Goal: Task Accomplishment & Management: Complete application form

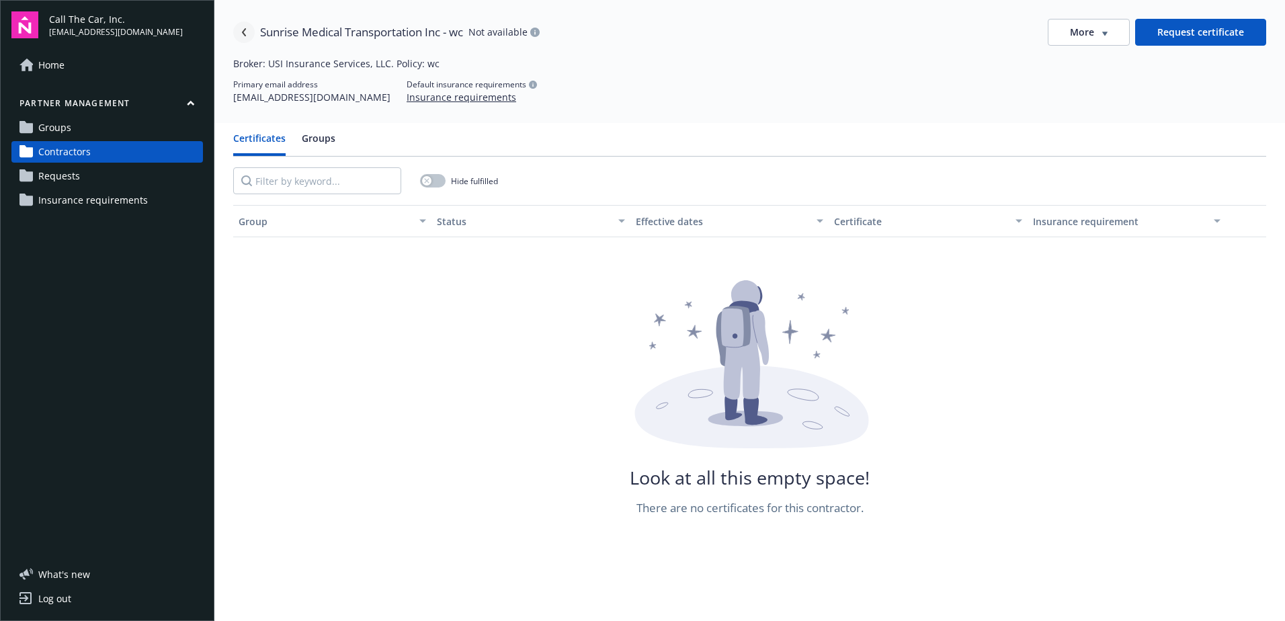
click at [245, 30] on icon "Navigate back" at bounding box center [244, 32] width 4 height 8
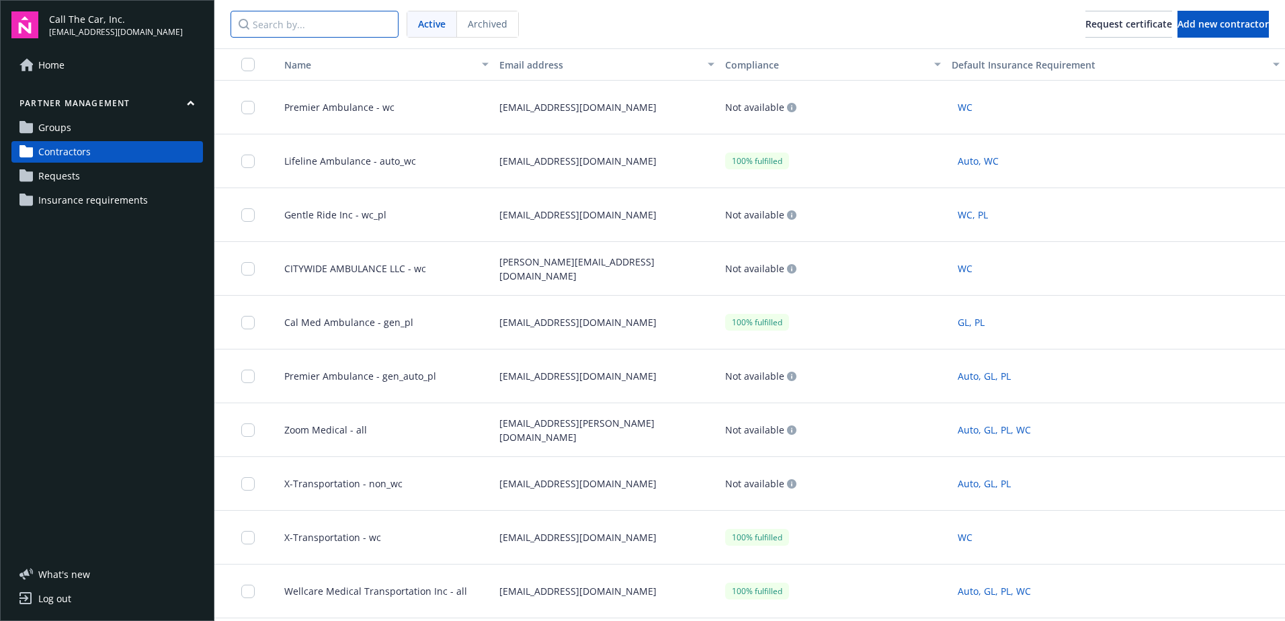
click at [275, 26] on input "Search by..." at bounding box center [314, 24] width 168 height 27
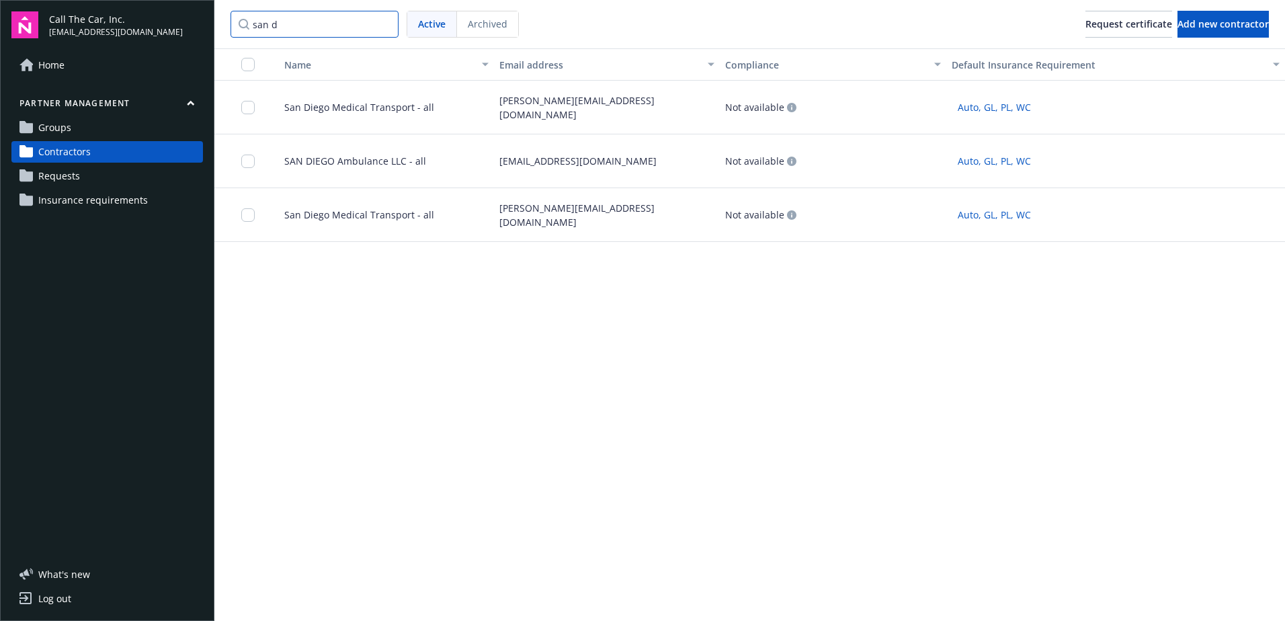
drag, startPoint x: 306, startPoint y: 26, endPoint x: 210, endPoint y: 26, distance: 96.1
click at [210, 26] on div "Call The Car, Inc. [EMAIL_ADDRESS][DOMAIN_NAME] Home Partner management Groups …" at bounding box center [642, 310] width 1285 height 621
type input "time"
click at [317, 108] on span "Time Easy Transportation, LLC - non_wc" at bounding box center [367, 107] width 189 height 14
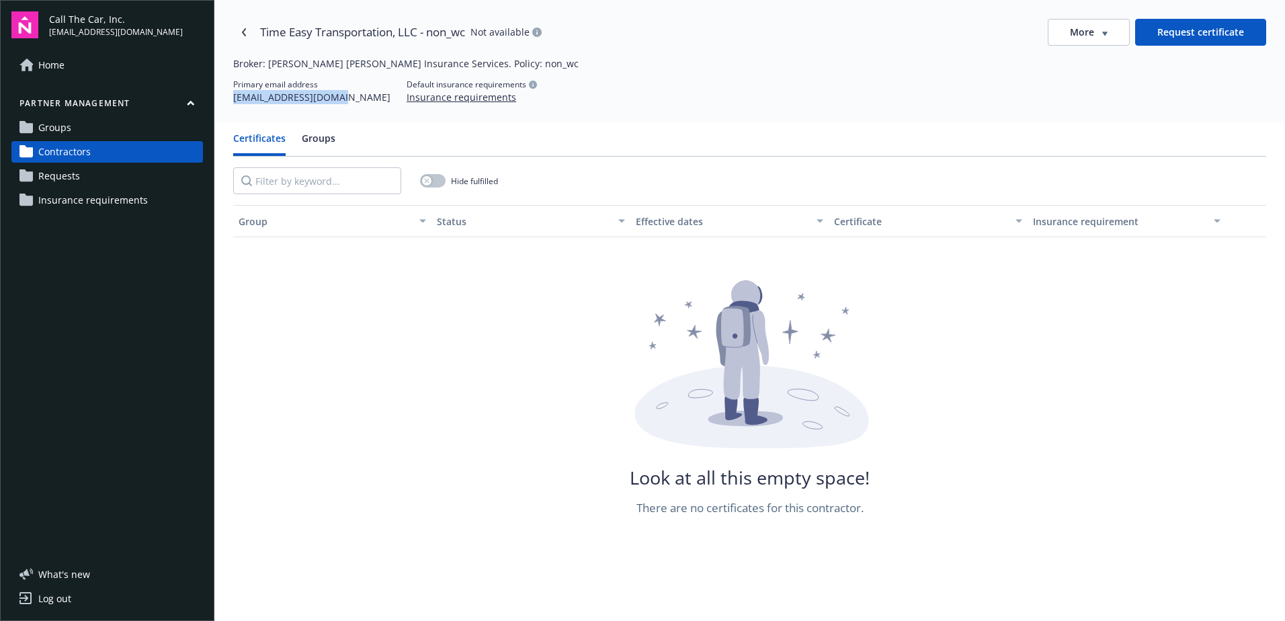
drag, startPoint x: 341, startPoint y: 97, endPoint x: 235, endPoint y: 103, distance: 105.7
click at [235, 103] on div "Primary email address [EMAIL_ADDRESS][DOMAIN_NAME] Default insurance requiremen…" at bounding box center [749, 92] width 1033 height 26
copy div "[EMAIL_ADDRESS][DOMAIN_NAME]"
click at [244, 31] on icon "Navigate back" at bounding box center [244, 32] width 4 height 8
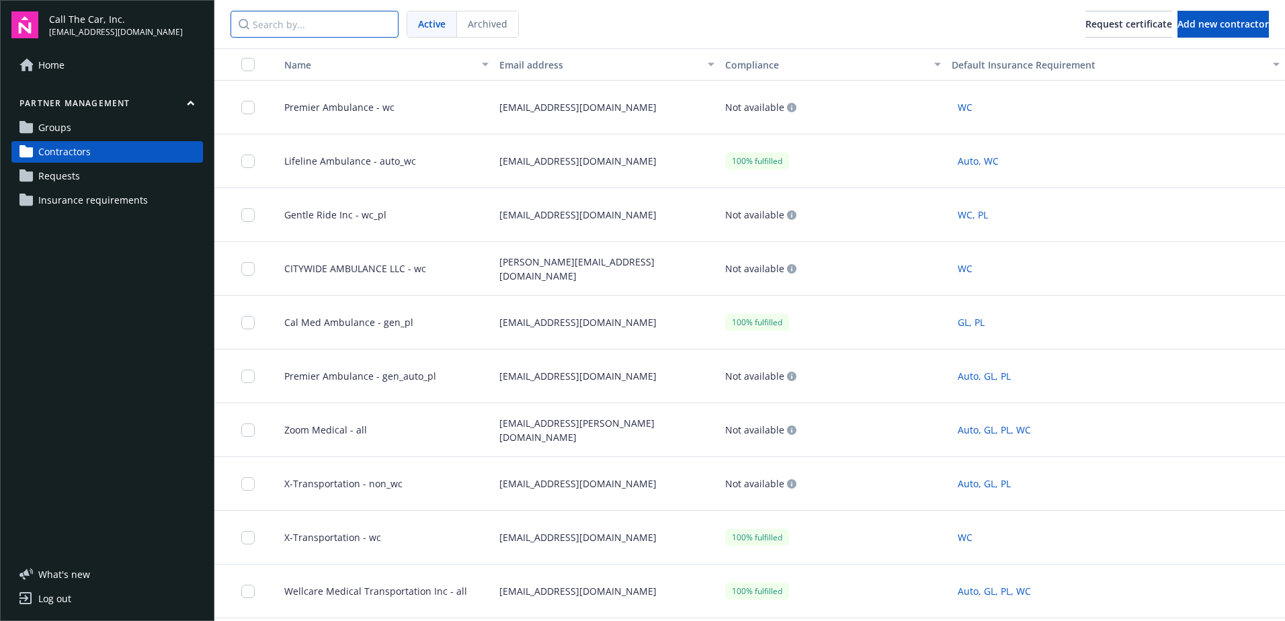
click at [283, 25] on input "Search by..." at bounding box center [314, 24] width 168 height 27
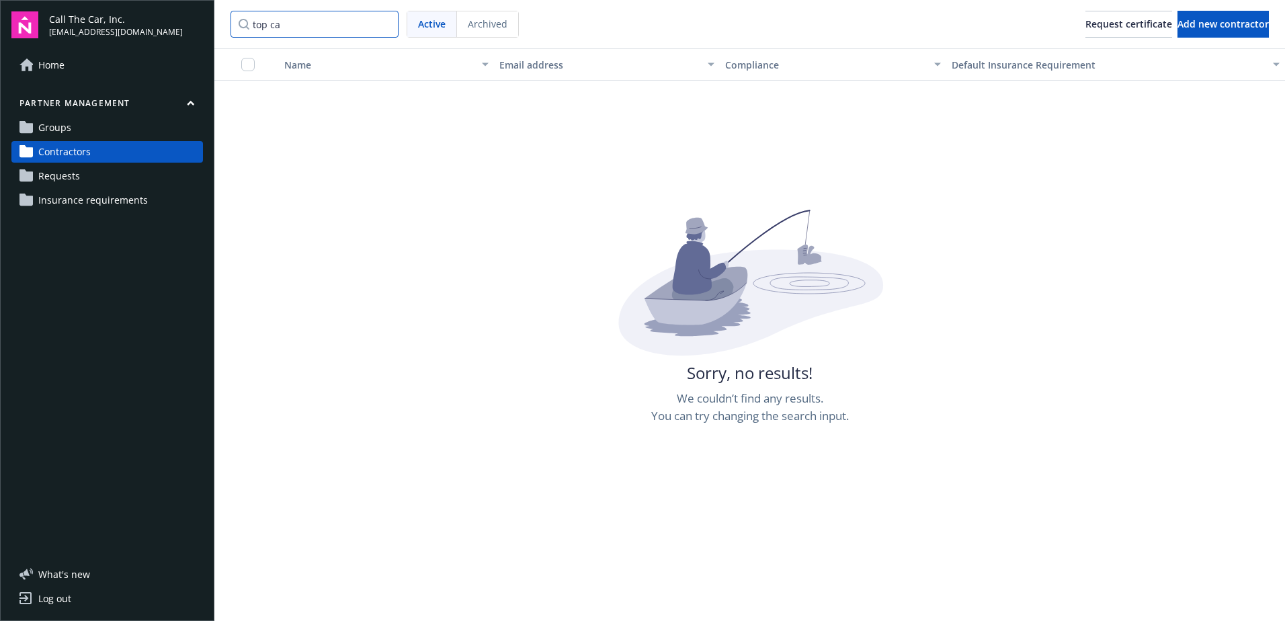
drag, startPoint x: 309, startPoint y: 26, endPoint x: 240, endPoint y: 30, distance: 69.3
click at [240, 30] on input "top ca" at bounding box center [314, 24] width 168 height 27
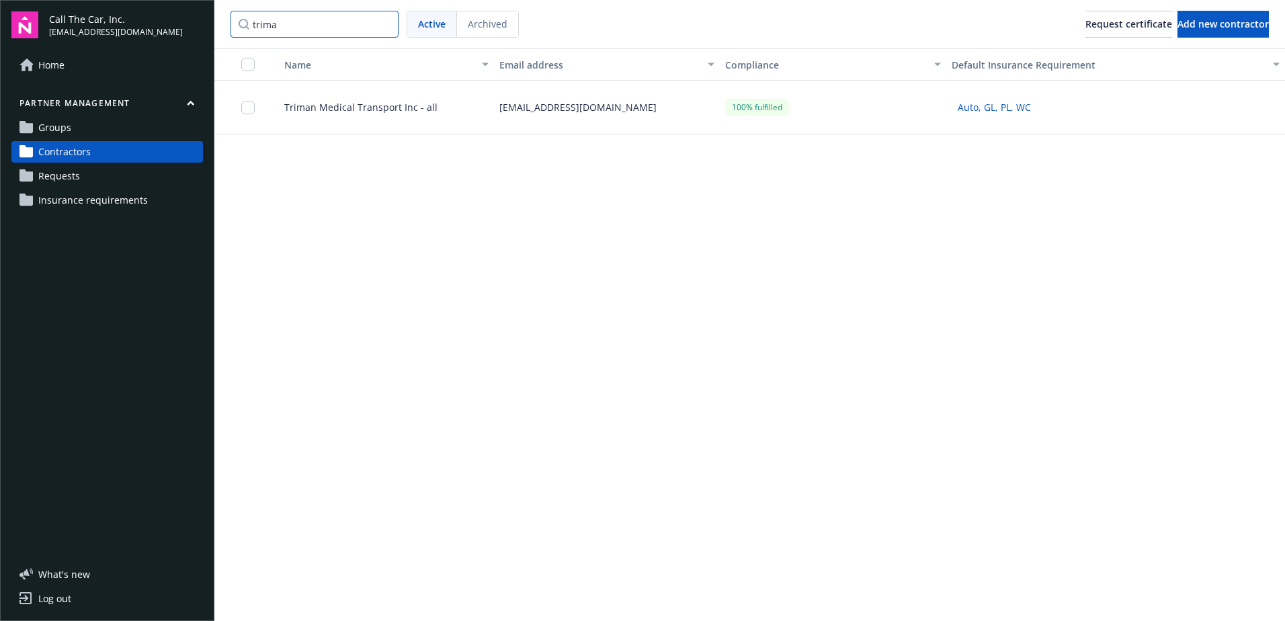
type input "trima"
click at [376, 104] on span "Triman Medical Transport Inc - all" at bounding box center [355, 107] width 164 height 14
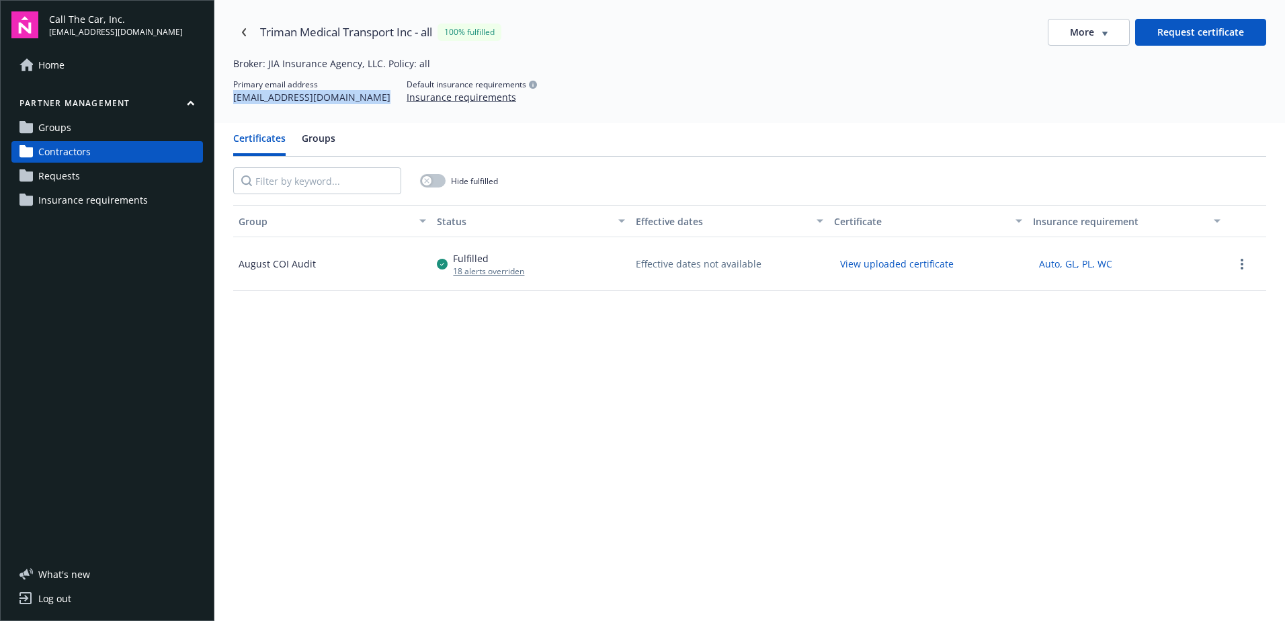
drag, startPoint x: 361, startPoint y: 99, endPoint x: 232, endPoint y: 109, distance: 130.0
click at [232, 109] on div "Triman Medical Transport Inc - all 100% fulfilled More Request certificate Brok…" at bounding box center [749, 61] width 1070 height 123
copy div "[EMAIL_ADDRESS][DOMAIN_NAME]"
click at [243, 30] on icon "Navigate back" at bounding box center [244, 32] width 8 height 8
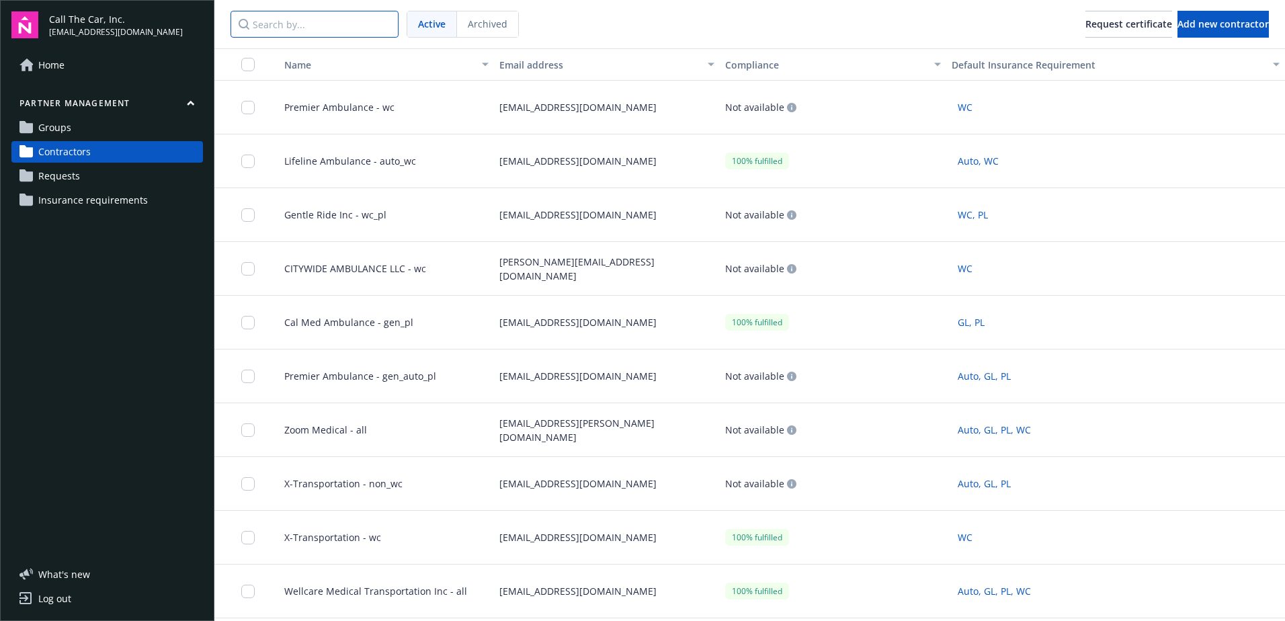
click at [301, 24] on input "Search by..." at bounding box center [314, 24] width 168 height 27
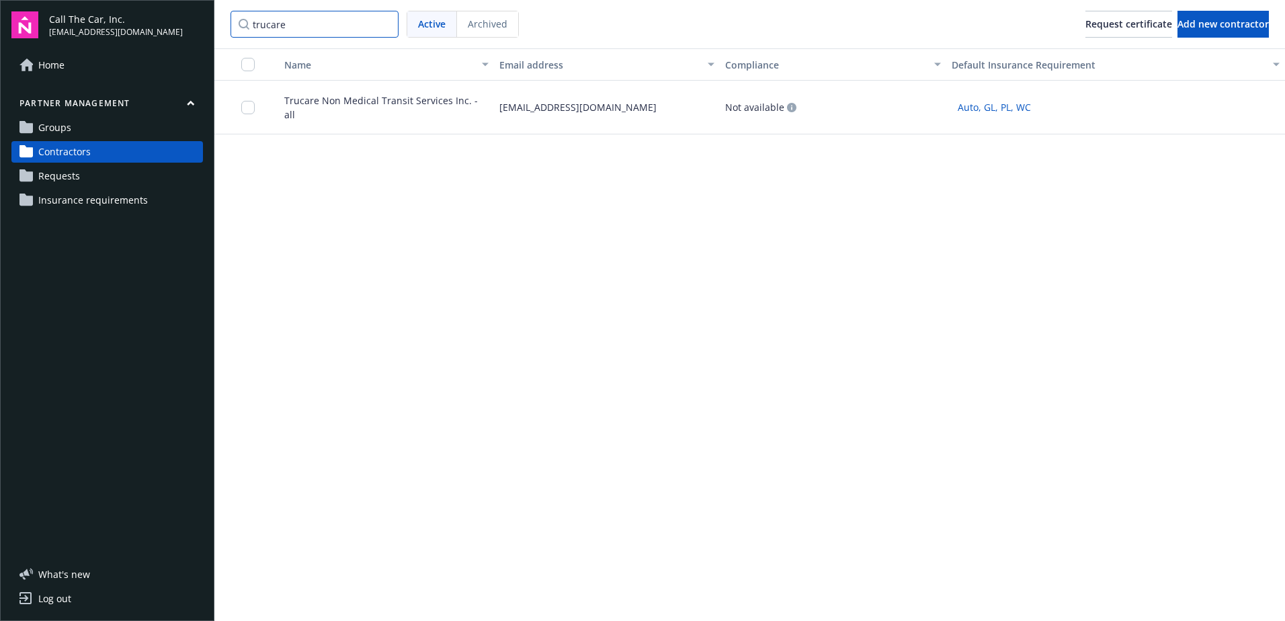
type input "trucare"
click at [337, 103] on span "Trucare Non Medical Transit Services Inc. - all" at bounding box center [380, 107] width 215 height 28
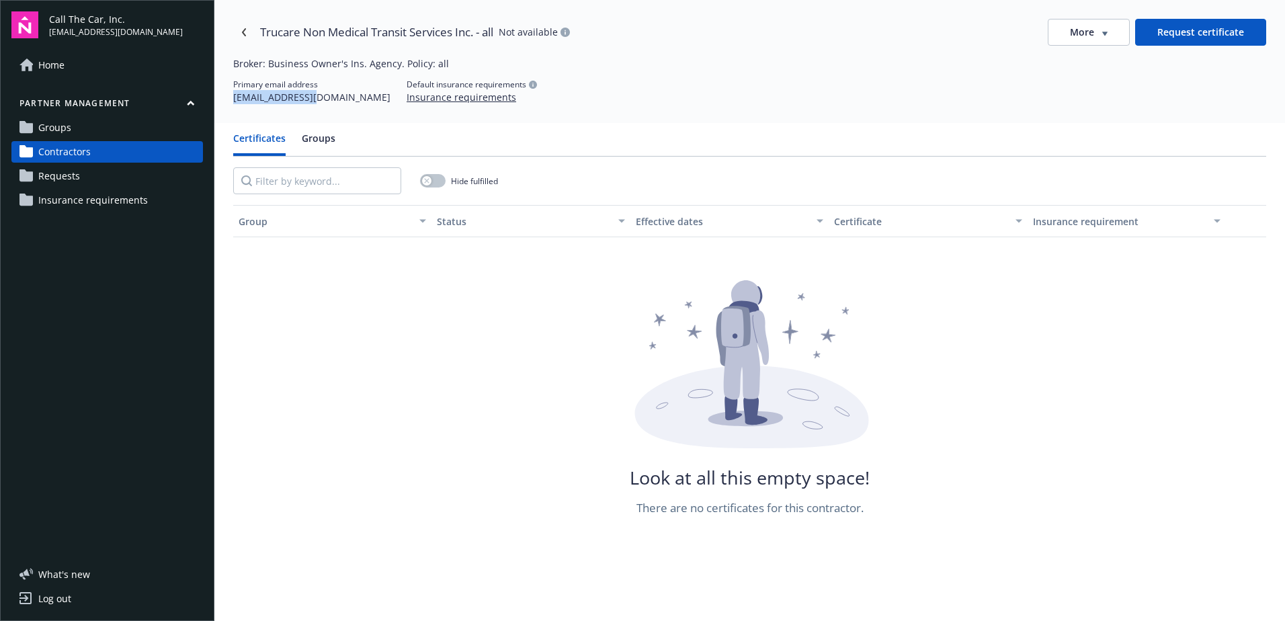
drag, startPoint x: 308, startPoint y: 98, endPoint x: 226, endPoint y: 99, distance: 81.3
click at [226, 99] on div "Trucare Non Medical Transit Services Inc. - all Not available More Request cert…" at bounding box center [749, 61] width 1070 height 123
copy div "[EMAIL_ADDRESS][DOMAIN_NAME]"
click at [245, 29] on icon "Navigate back" at bounding box center [244, 32] width 4 height 8
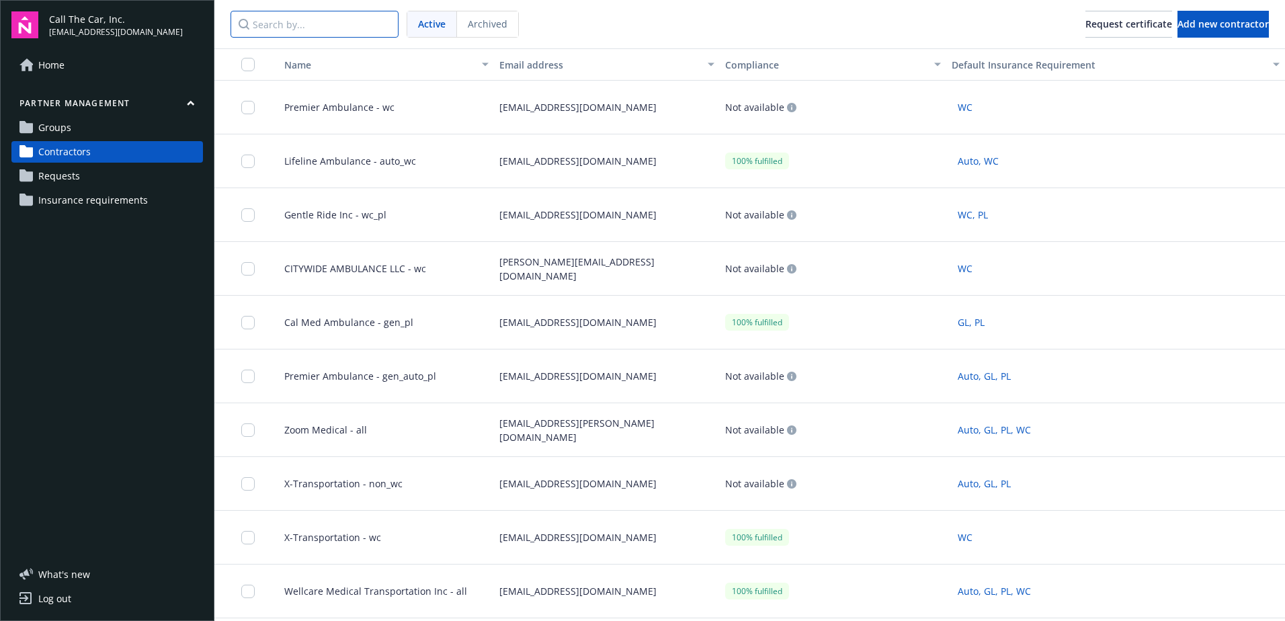
click at [316, 24] on input "Search by..." at bounding box center [314, 24] width 168 height 27
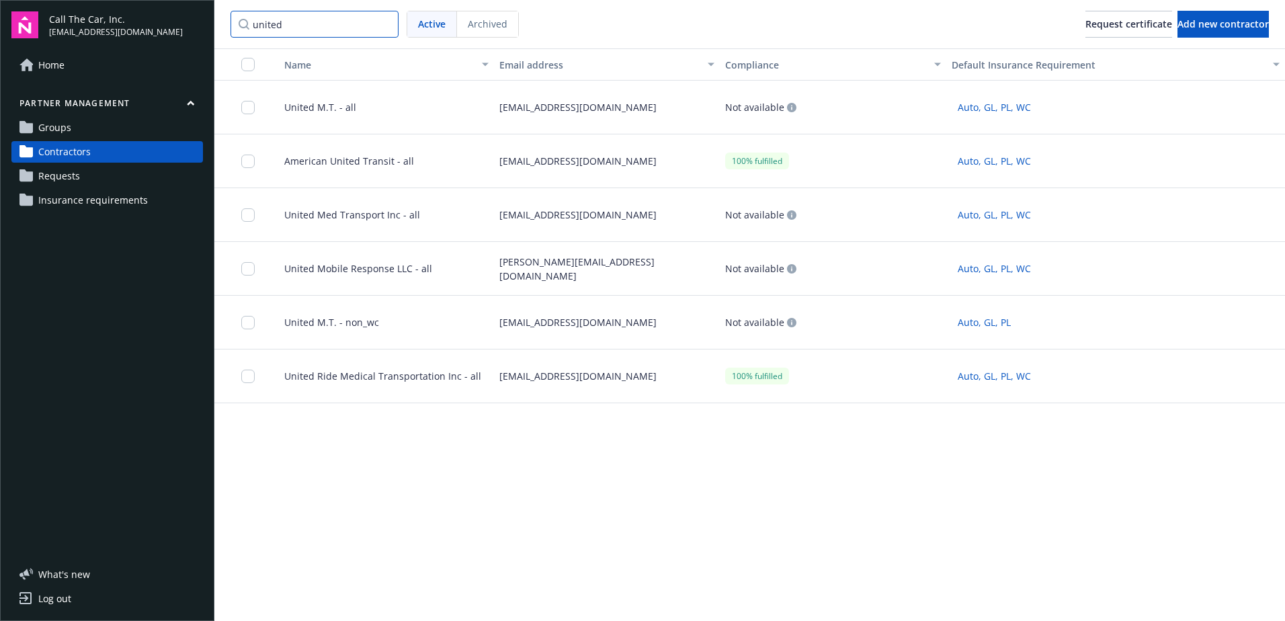
type input "united"
click at [339, 377] on span "United Ride Medical Transportation Inc - all" at bounding box center [377, 376] width 208 height 14
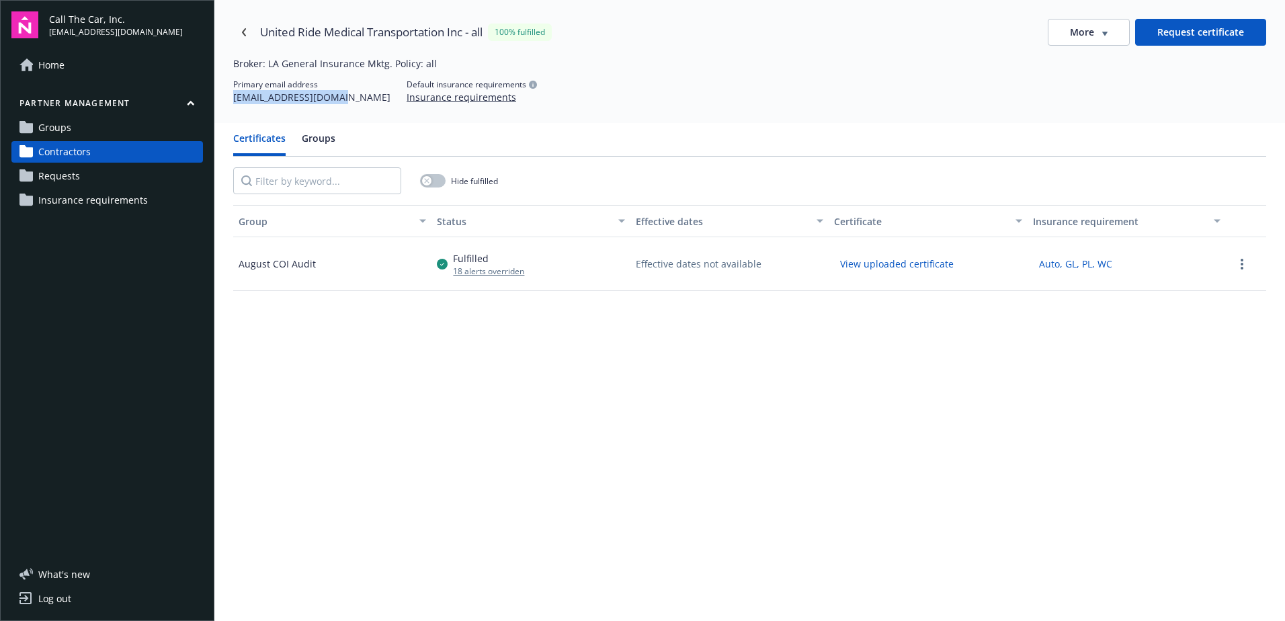
drag, startPoint x: 339, startPoint y: 99, endPoint x: 229, endPoint y: 100, distance: 110.2
click at [229, 100] on div "United Ride Medical Transportation Inc - all 100% fulfilled More Request certif…" at bounding box center [749, 61] width 1070 height 123
copy div "[EMAIL_ADDRESS][DOMAIN_NAME]"
click at [240, 26] on link "Navigate back" at bounding box center [244, 33] width 22 height 22
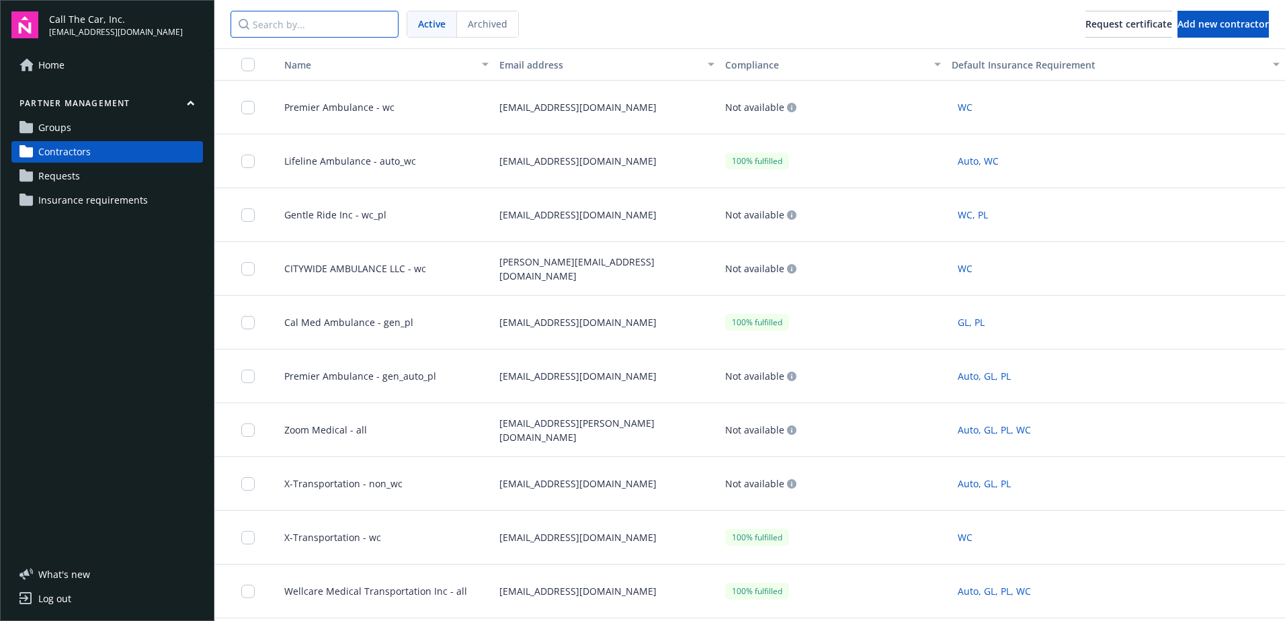
click at [280, 22] on input "Search by..." at bounding box center [314, 24] width 168 height 27
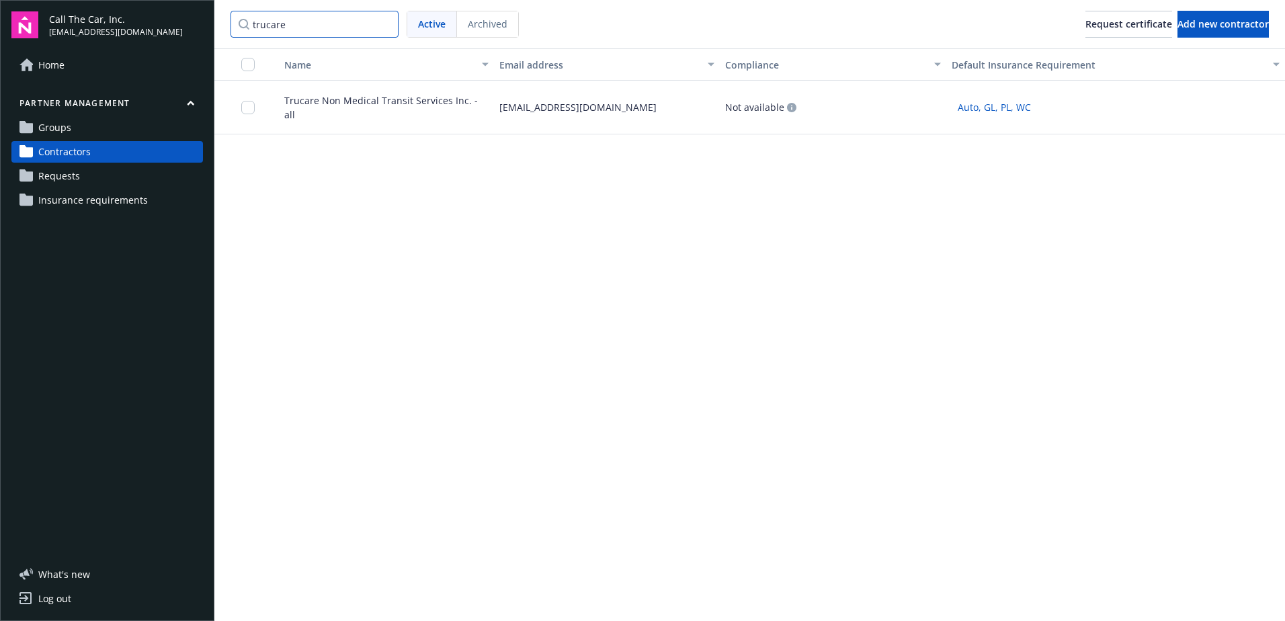
type input "trucare"
click at [308, 105] on span "Trucare Non Medical Transit Services Inc. - all" at bounding box center [380, 107] width 215 height 28
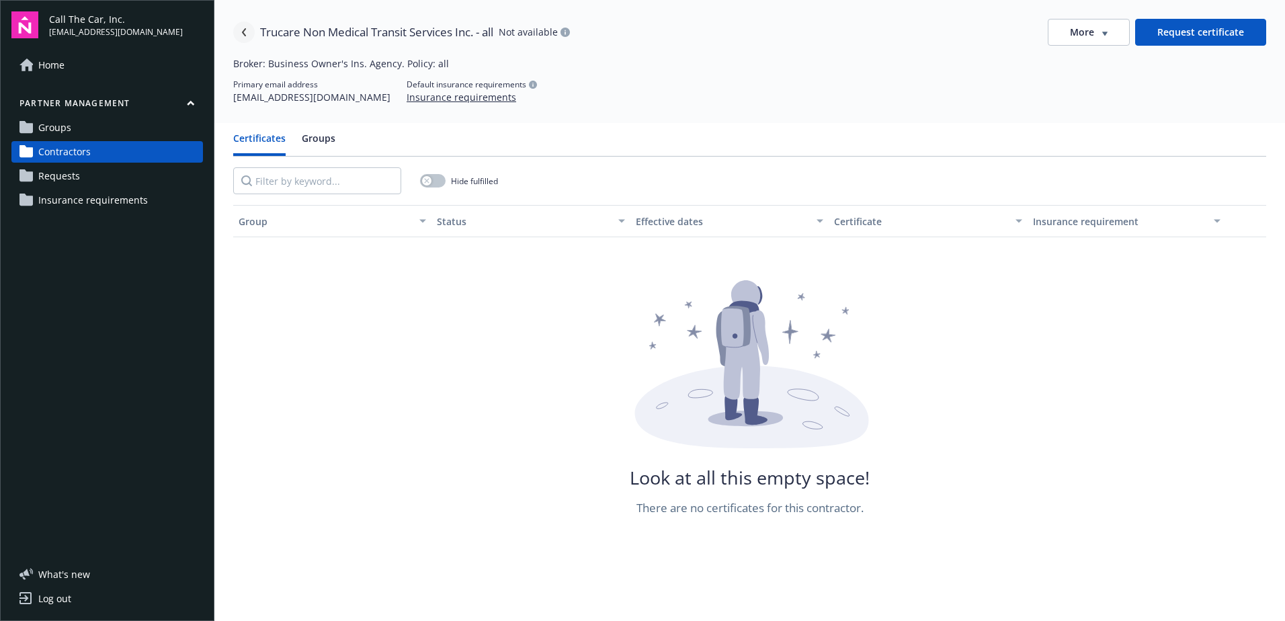
click at [243, 26] on link "Navigate back" at bounding box center [244, 33] width 22 height 22
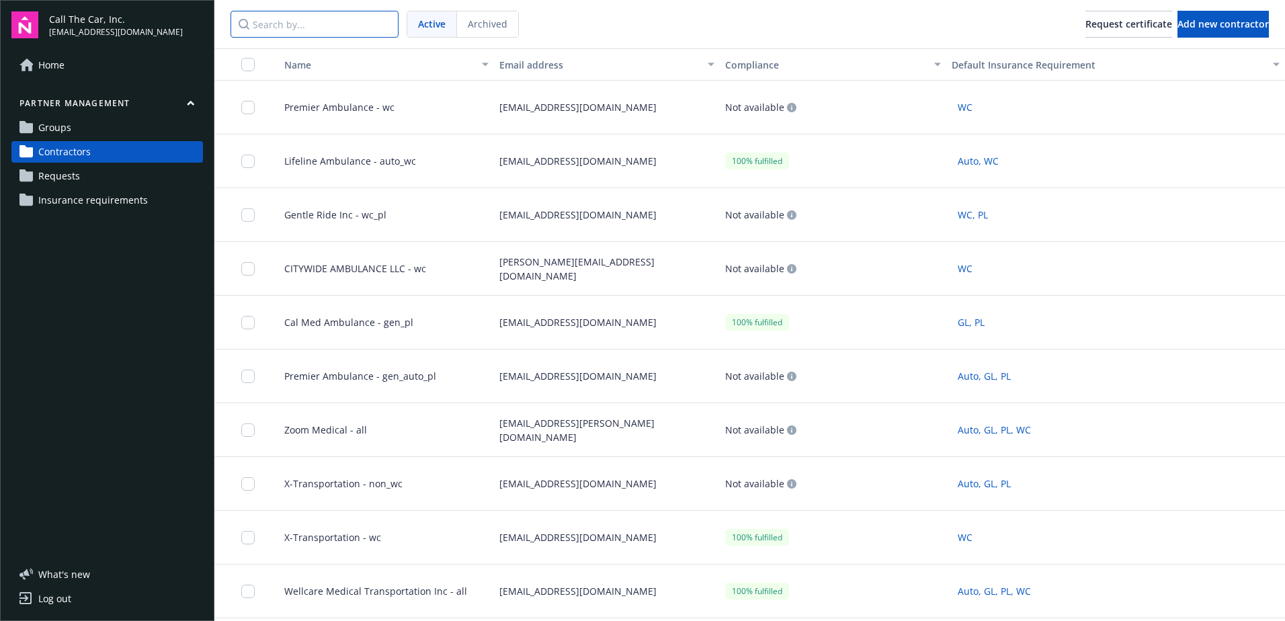
click at [284, 22] on input "Search by..." at bounding box center [314, 24] width 168 height 27
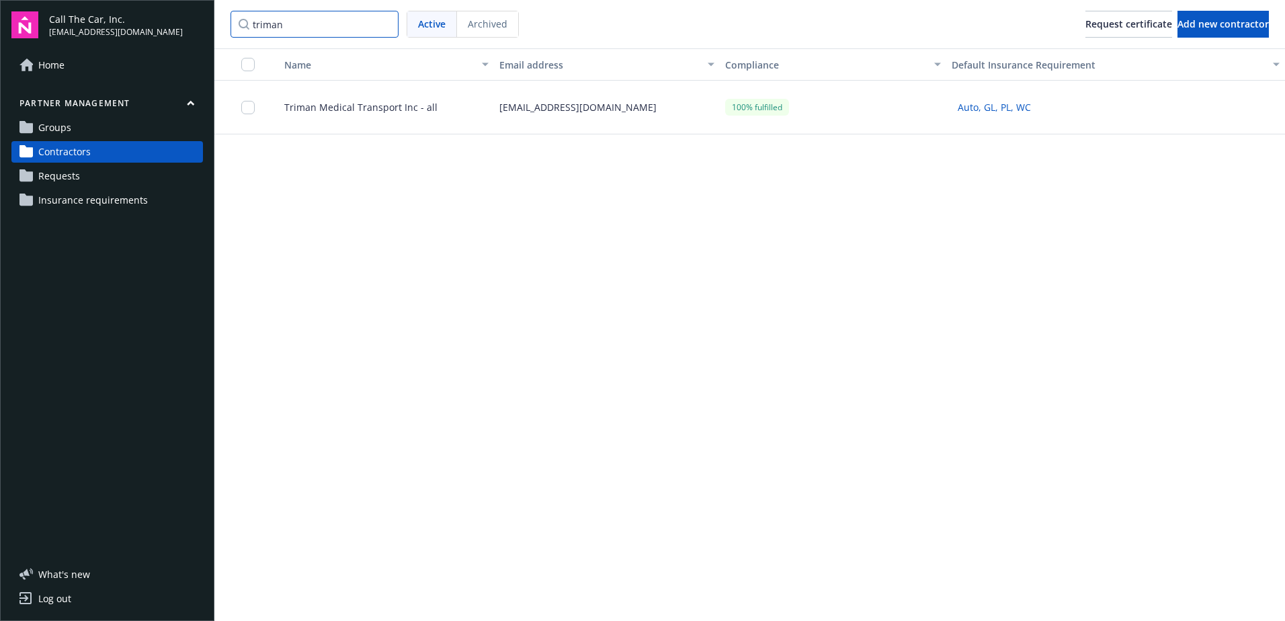
type input "triman"
click at [354, 112] on span "Triman Medical Transport Inc - all" at bounding box center [355, 107] width 164 height 14
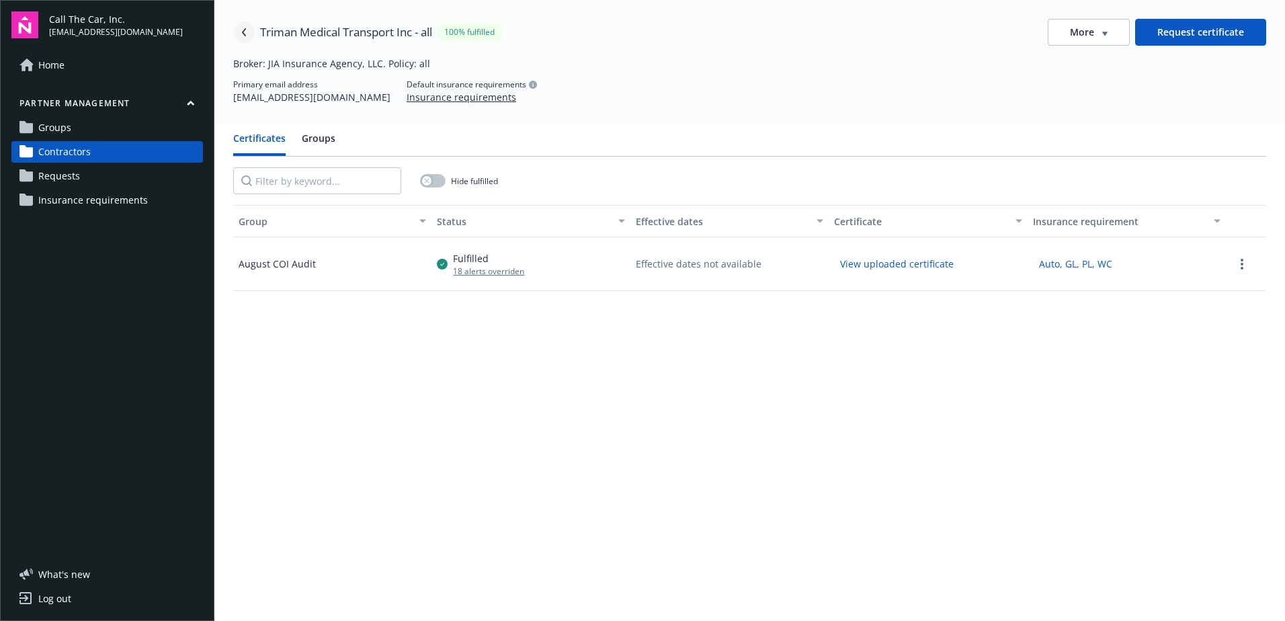
click at [242, 27] on link "Navigate back" at bounding box center [244, 33] width 22 height 22
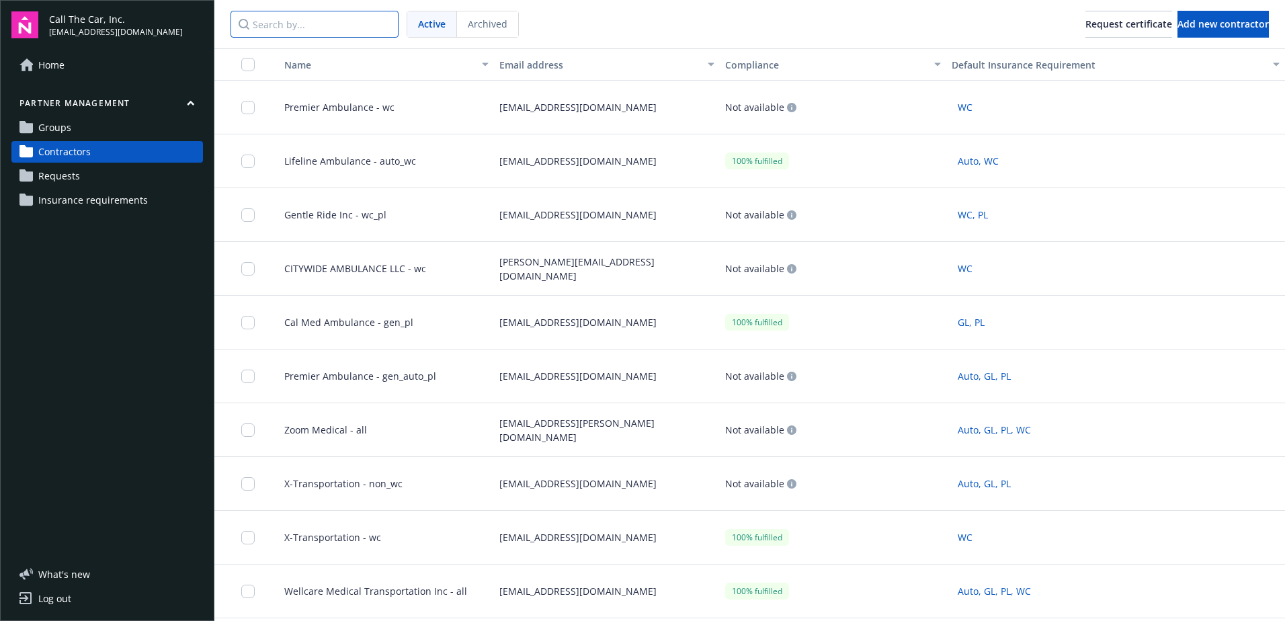
click at [290, 27] on input "Search by..." at bounding box center [314, 24] width 168 height 27
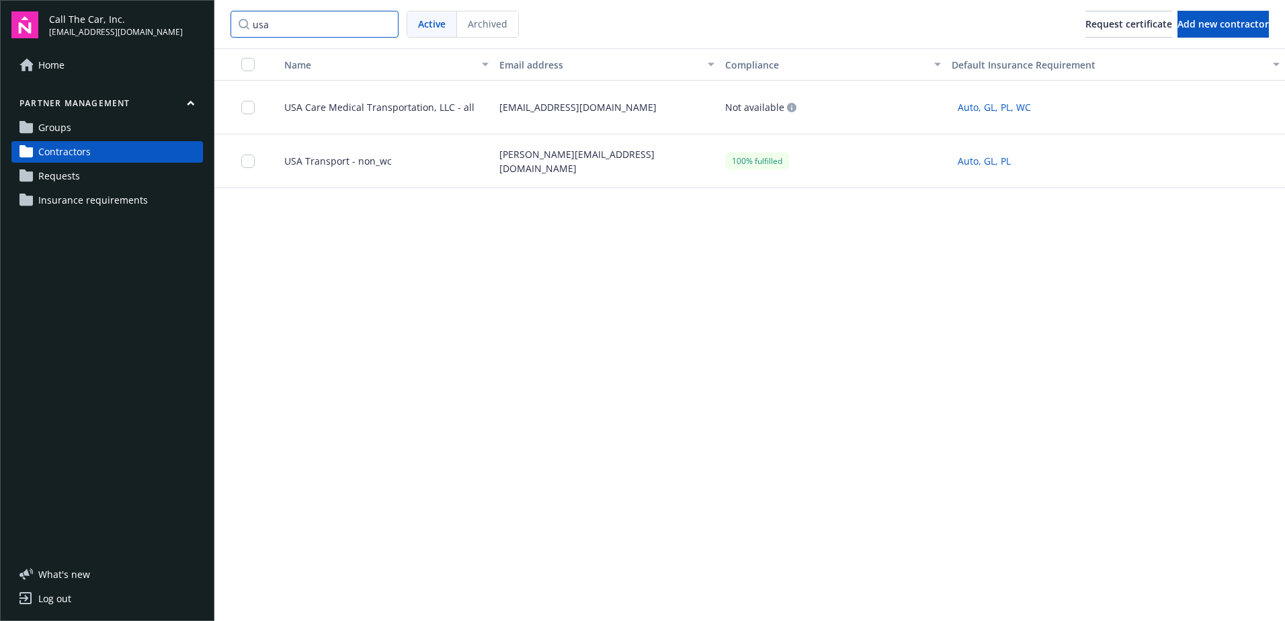
type input "usa"
click at [380, 103] on span "USA Care Medical Transportation, LLC - all" at bounding box center [373, 107] width 201 height 14
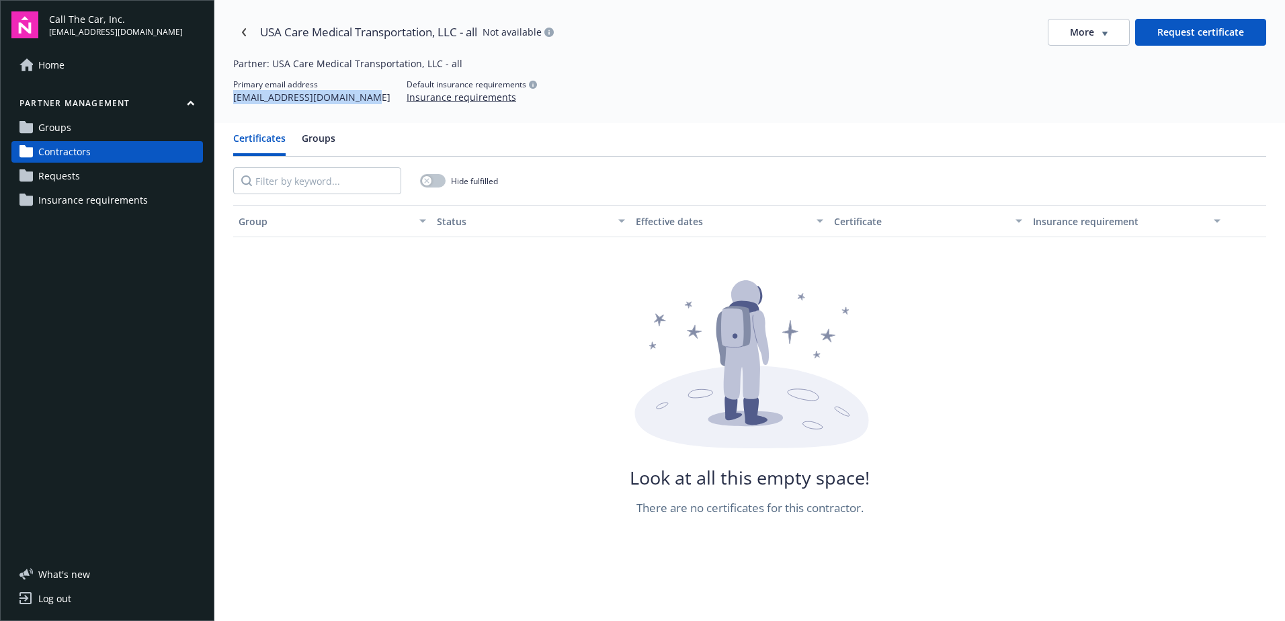
drag, startPoint x: 367, startPoint y: 100, endPoint x: 230, endPoint y: 103, distance: 137.1
click at [230, 103] on div "USA Care Medical Transportation, LLC - all Not available More Request certifica…" at bounding box center [749, 61] width 1070 height 123
copy div "[EMAIL_ADDRESS][DOMAIN_NAME]"
drag, startPoint x: 288, startPoint y: 95, endPoint x: 339, endPoint y: 96, distance: 51.7
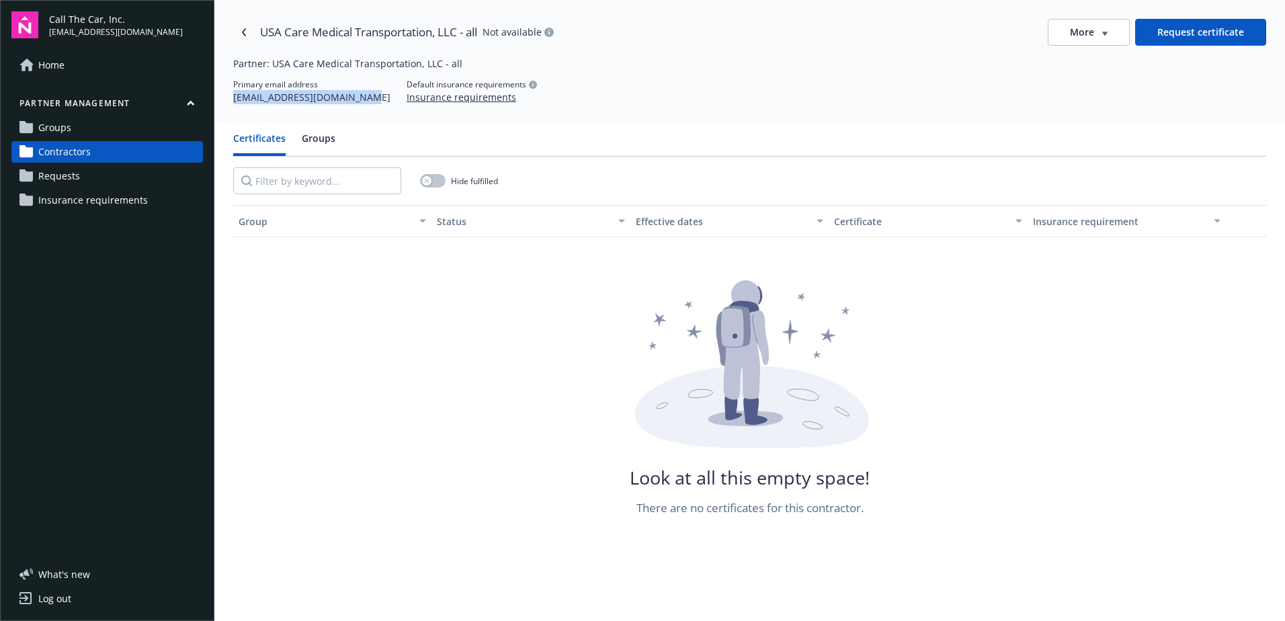
click at [288, 95] on div "[EMAIL_ADDRESS][DOMAIN_NAME]" at bounding box center [311, 97] width 157 height 14
click at [367, 99] on div "Primary email address [EMAIL_ADDRESS][DOMAIN_NAME] Default insurance requiremen…" at bounding box center [749, 92] width 1033 height 26
click at [366, 117] on div "USA Care Medical Transportation, LLC - all Not available More Request certifica…" at bounding box center [749, 61] width 1070 height 123
drag, startPoint x: 370, startPoint y: 99, endPoint x: 221, endPoint y: 105, distance: 148.6
click at [221, 105] on div "USA Care Medical Transportation, LLC - all Not available More Request certifica…" at bounding box center [749, 61] width 1070 height 123
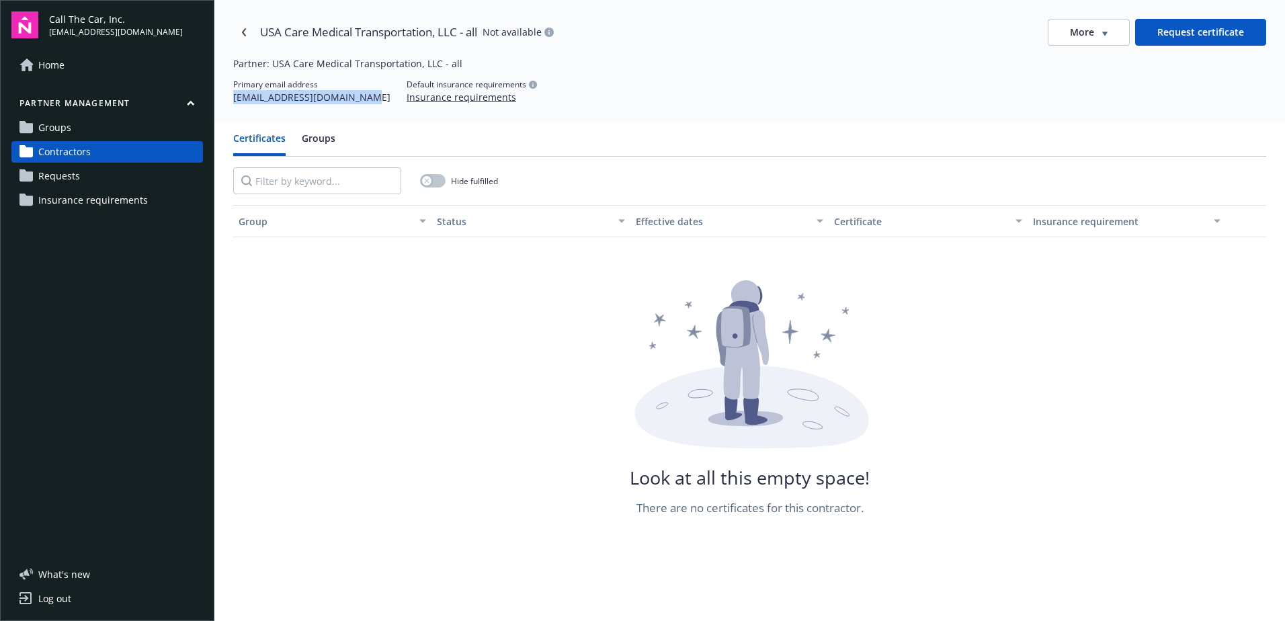
copy div "[EMAIL_ADDRESS][DOMAIN_NAME]"
click at [254, 26] on div "USA Care Medical Transportation, LLC - all Not available" at bounding box center [393, 33] width 320 height 22
click at [247, 29] on link "Navigate back" at bounding box center [244, 33] width 22 height 22
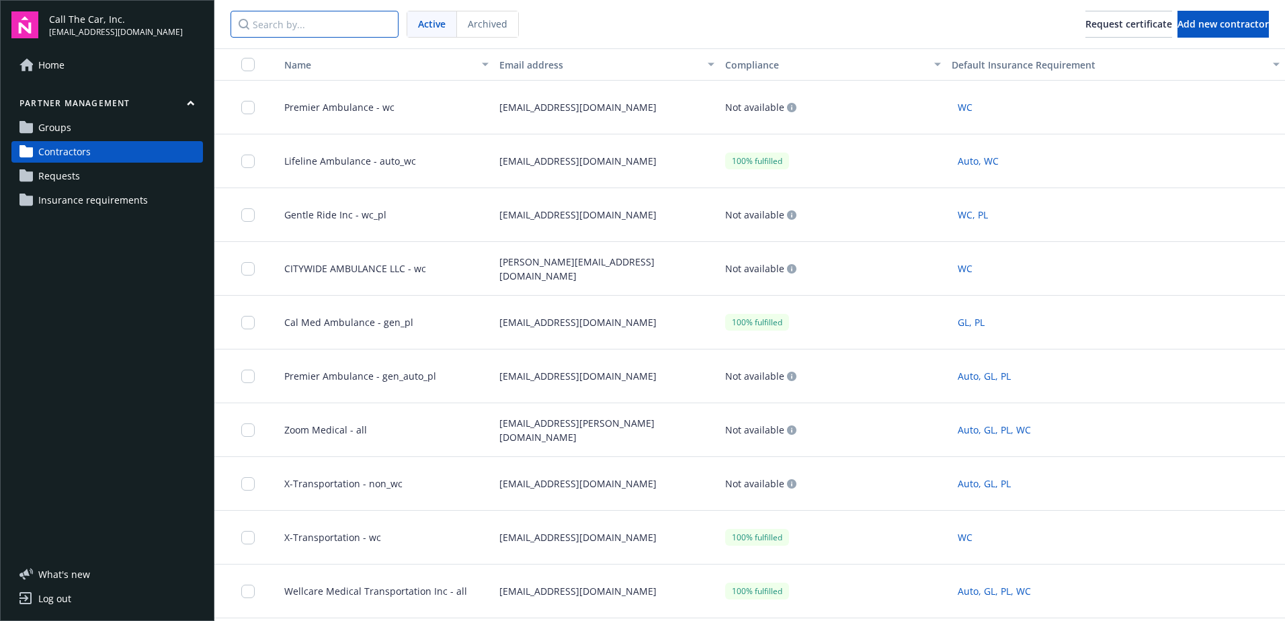
click at [316, 27] on input "Search by..." at bounding box center [314, 24] width 168 height 27
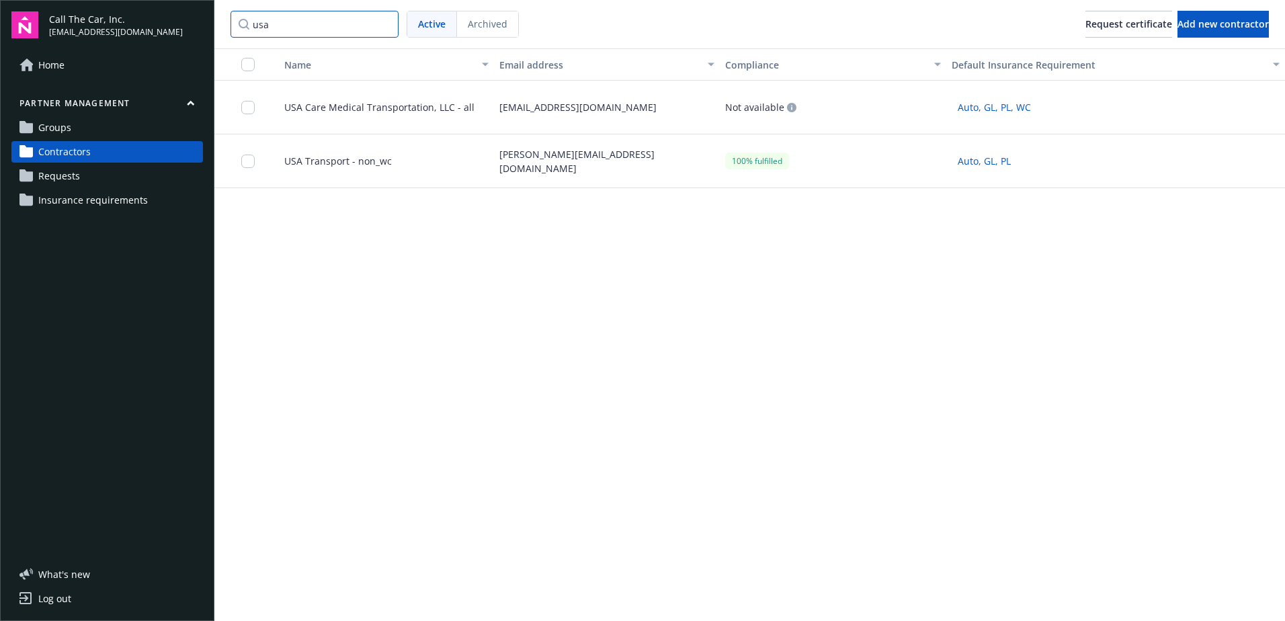
type input "usa"
click at [295, 162] on span "USA Transport - non_wc" at bounding box center [332, 161] width 118 height 14
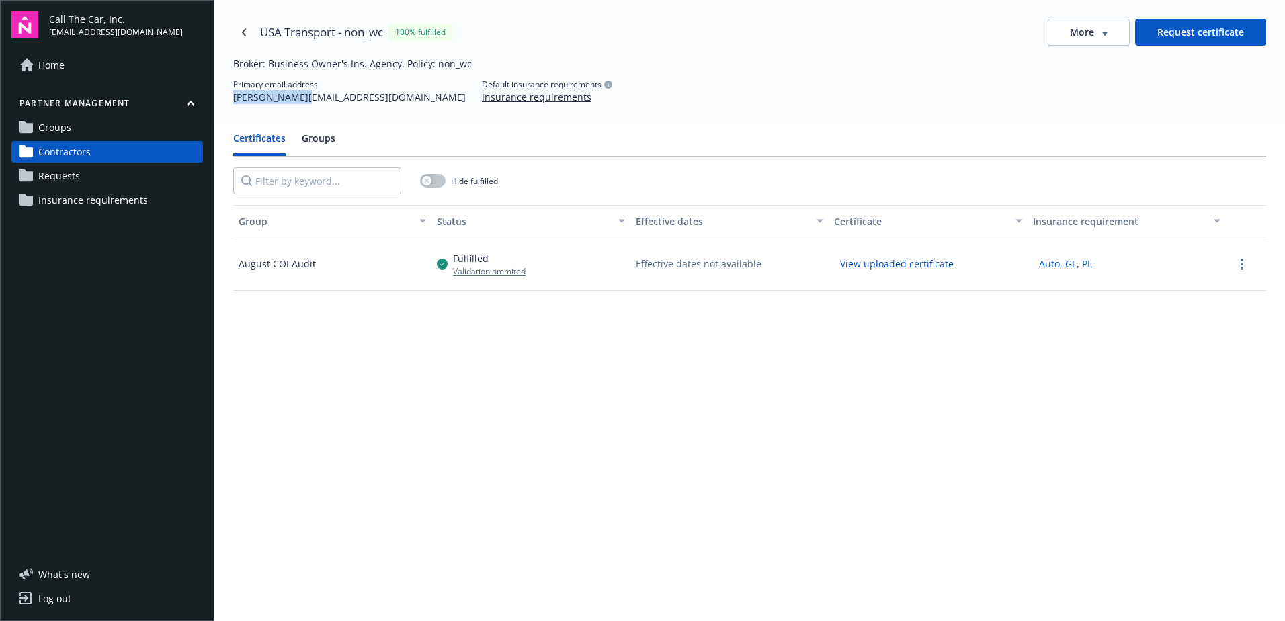
drag, startPoint x: 298, startPoint y: 101, endPoint x: 225, endPoint y: 105, distance: 73.4
click at [225, 105] on div "USA Transport - non_wc 100% fulfilled More Request certificate Broker: Business…" at bounding box center [749, 61] width 1070 height 123
copy div "[PERSON_NAME][EMAIL_ADDRESS][DOMAIN_NAME]"
click at [248, 30] on link "Navigate back" at bounding box center [244, 33] width 22 height 22
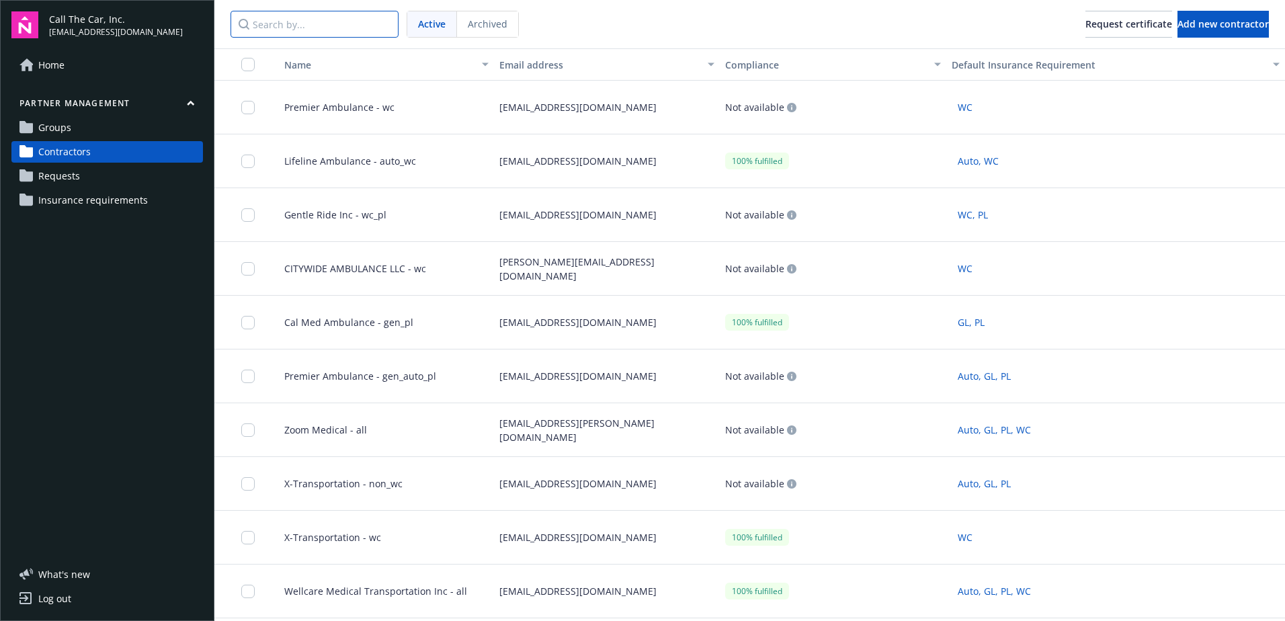
click at [300, 30] on input "Search by..." at bounding box center [314, 24] width 168 height 27
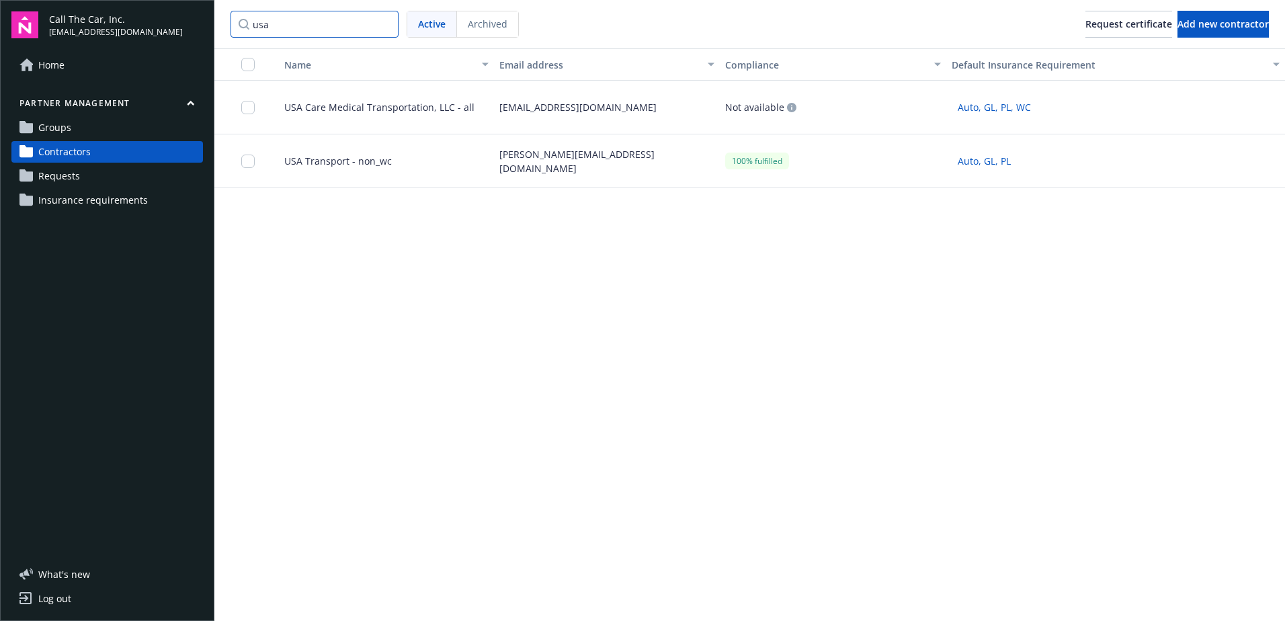
type input "usa"
click at [381, 110] on span "USA Care Medical Transportation, LLC - all" at bounding box center [373, 107] width 201 height 14
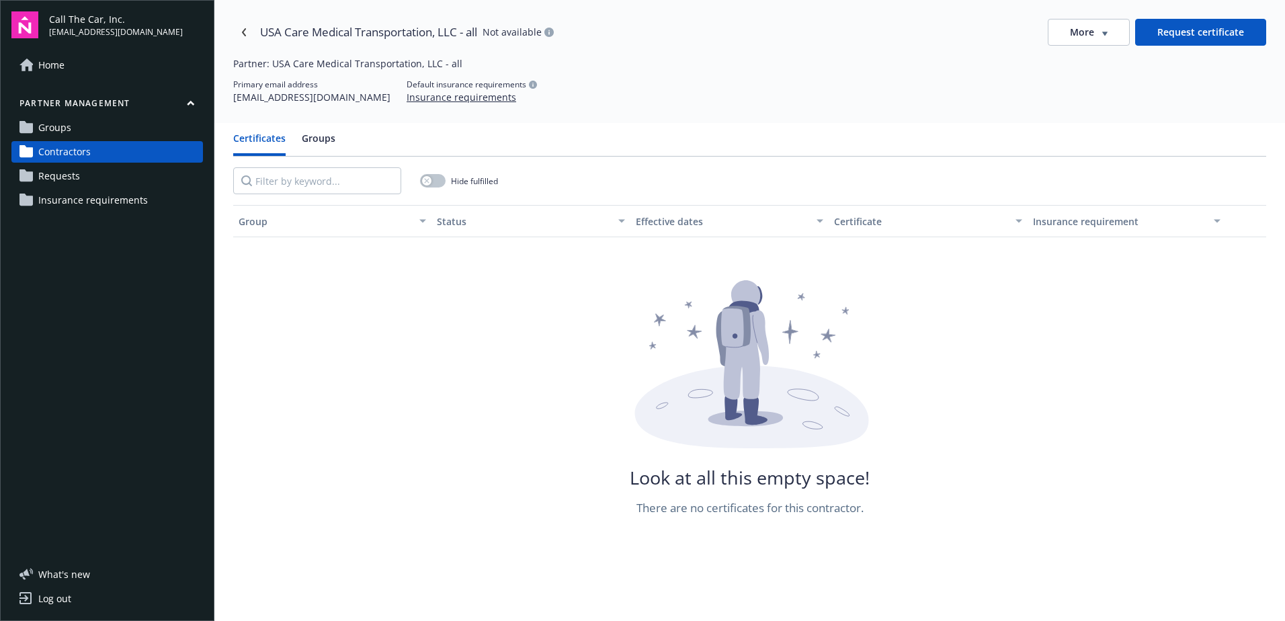
click at [58, 153] on span "Contractors" at bounding box center [64, 152] width 52 height 22
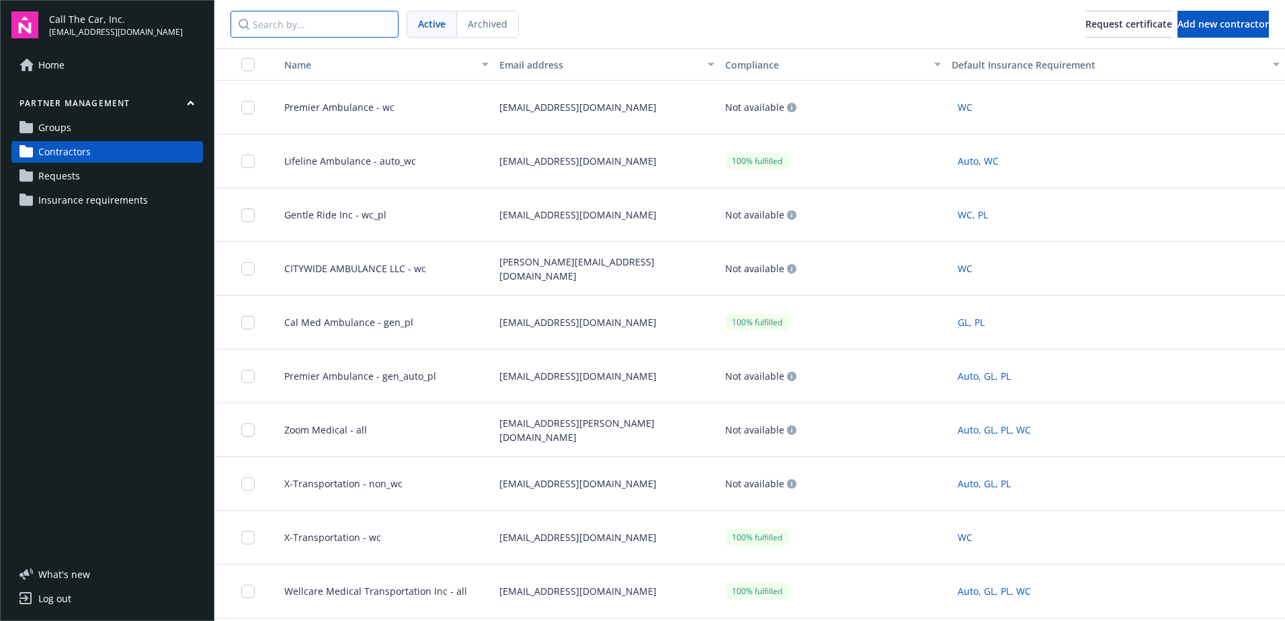
click at [290, 24] on input "Search by..." at bounding box center [314, 24] width 168 height 27
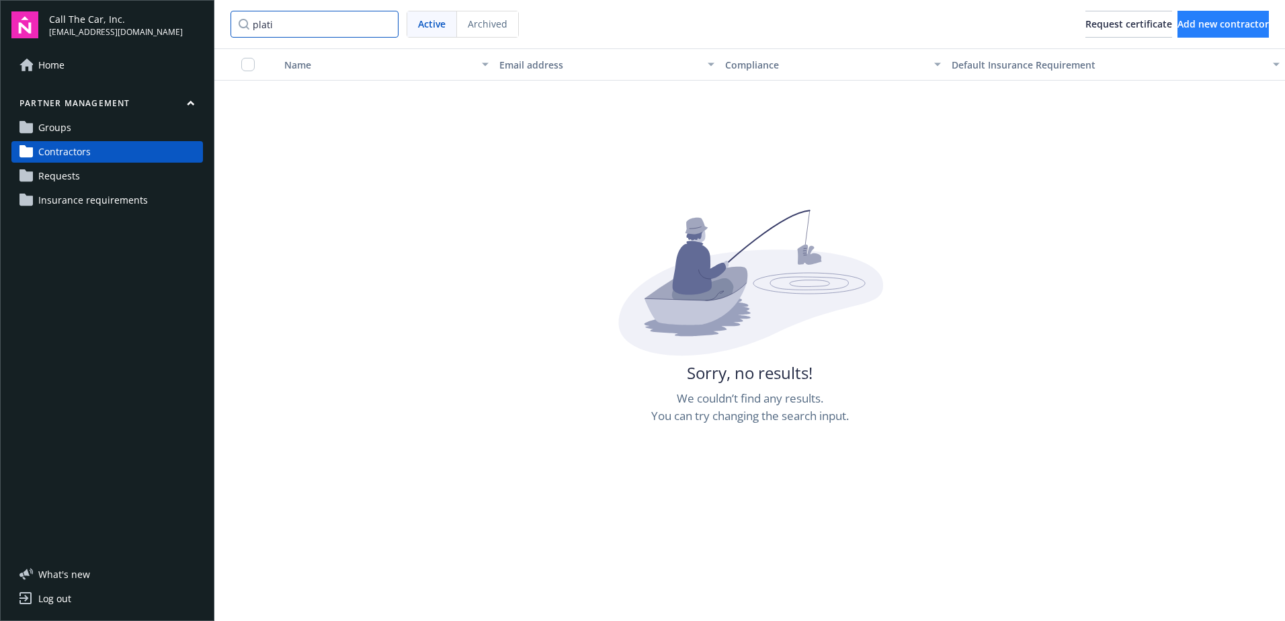
type input "plati"
click at [1182, 13] on button "Add new contractor" at bounding box center [1222, 24] width 91 height 27
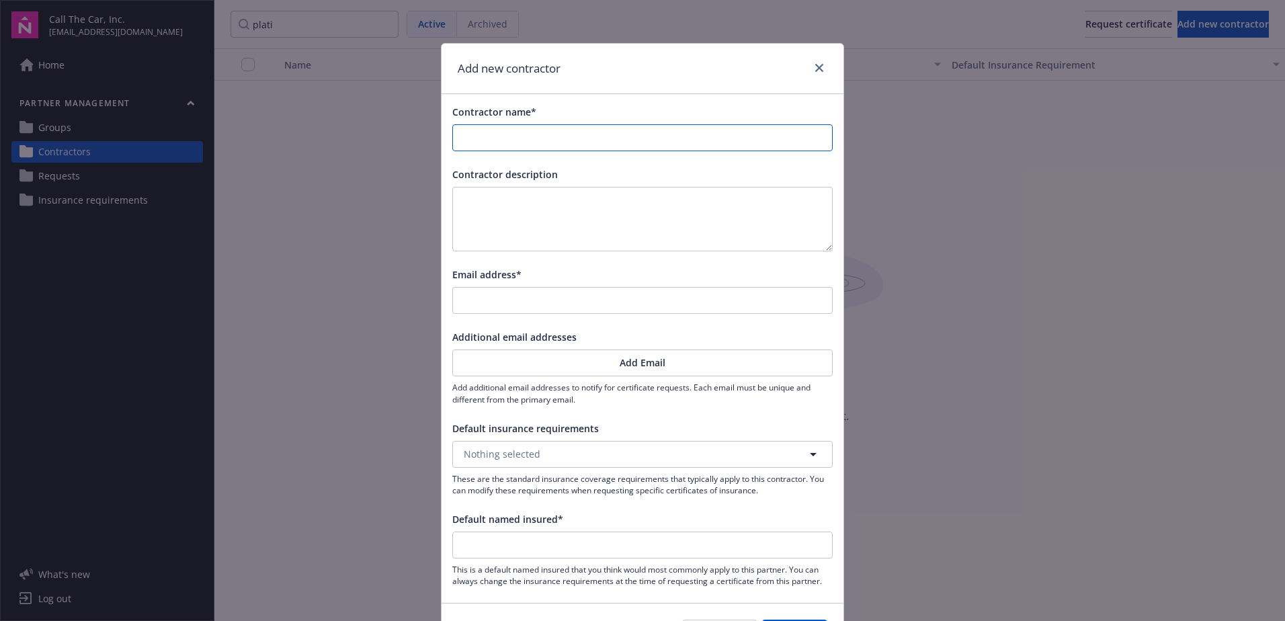
click at [542, 140] on input "Contractor name*" at bounding box center [642, 138] width 379 height 26
type input "P"
type input "Pl"
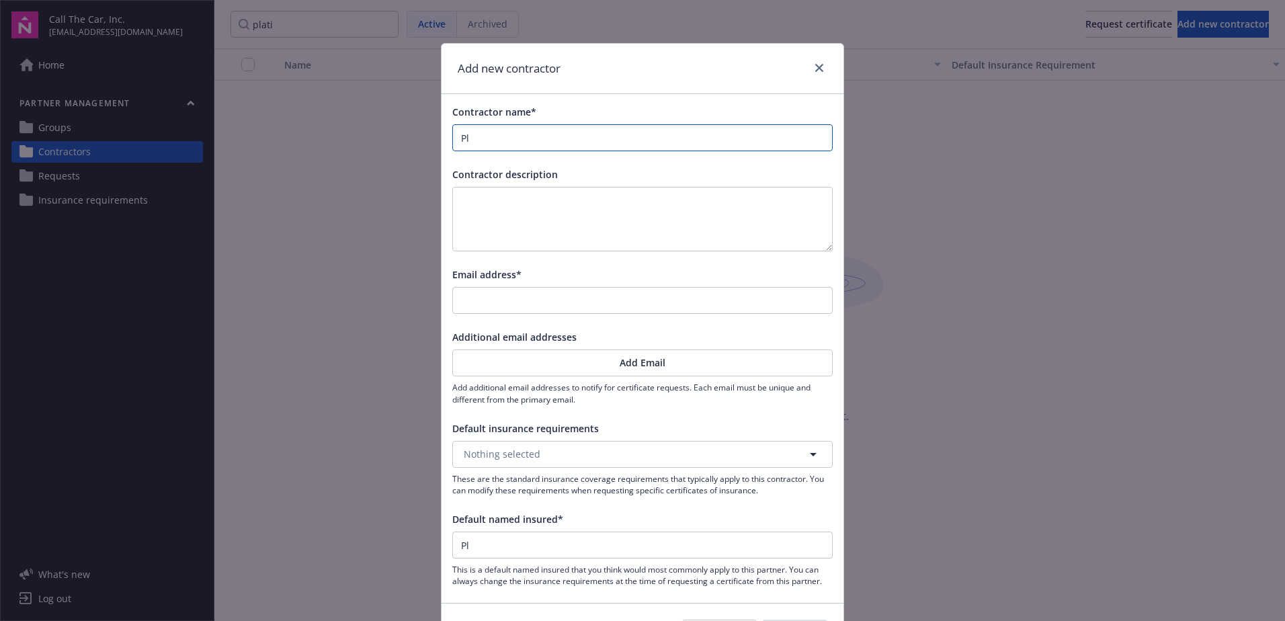
type input "Pla"
type input "Plat"
type input "Plati"
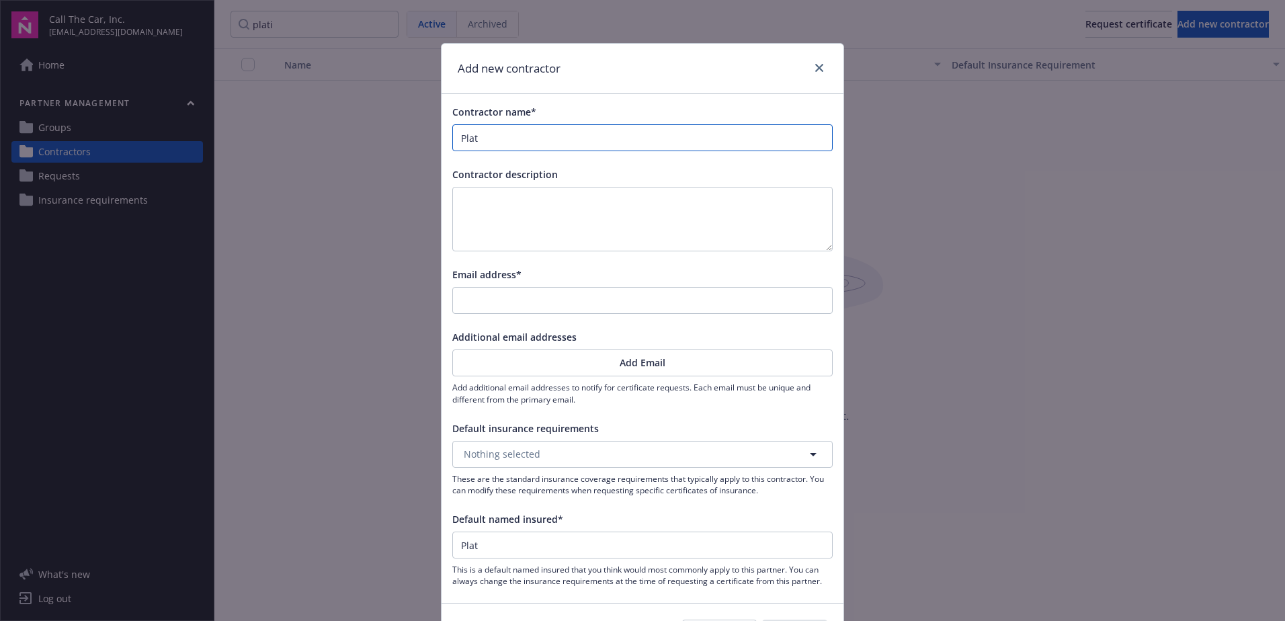
type input "Plati"
type input "Platin"
type input "Platinu"
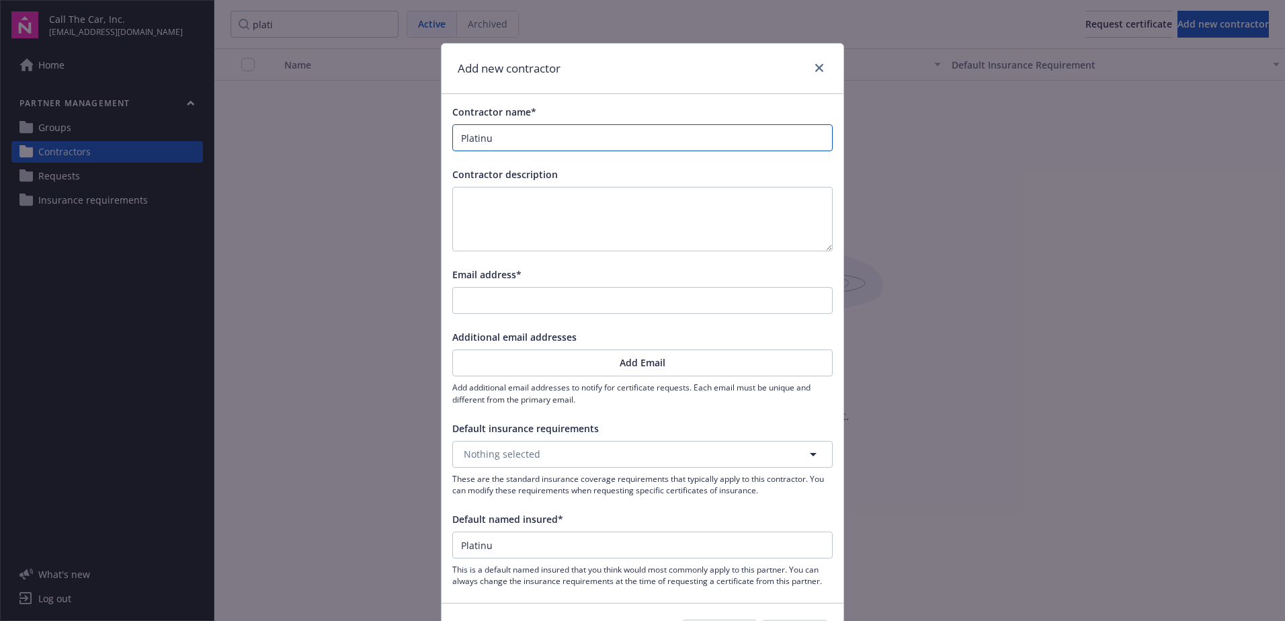
type input "Platinum"
type input "Platinum C"
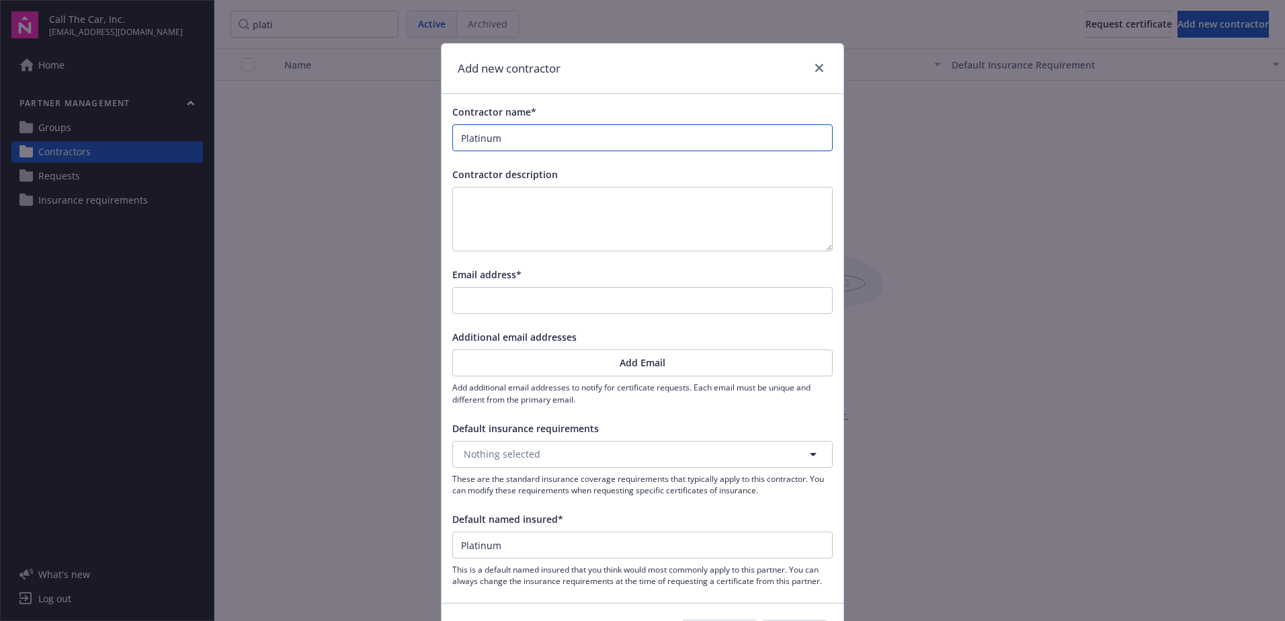
type input "Platinum C"
type input "Platinum Ca"
type input "Platinum Car"
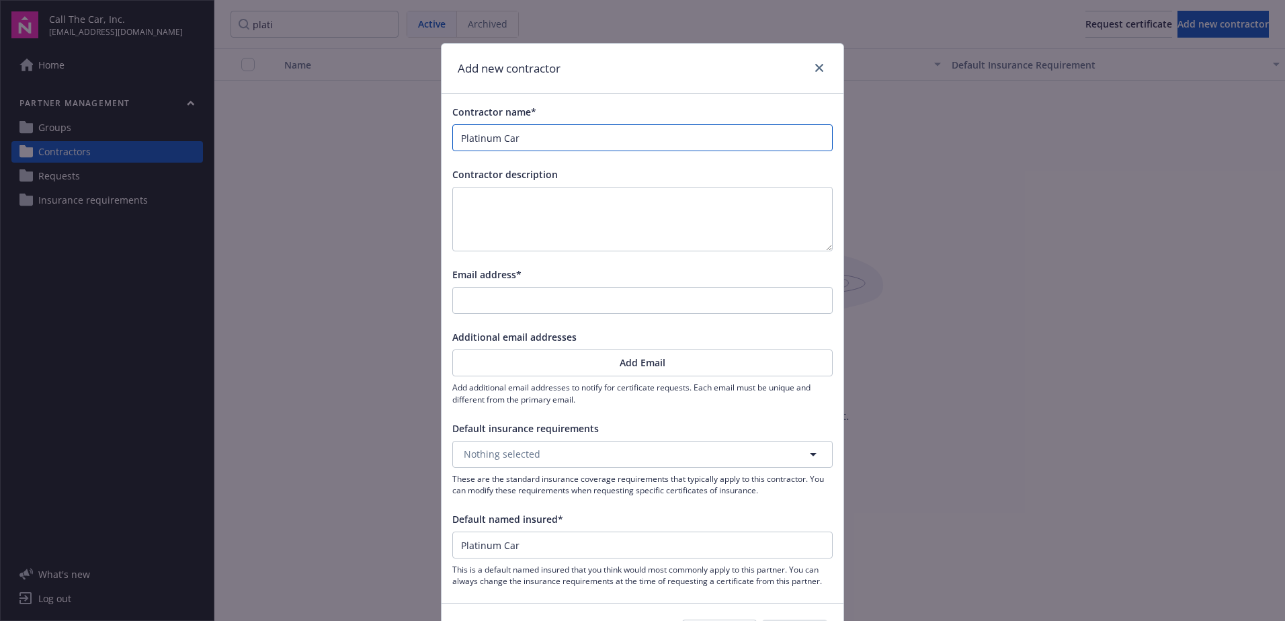
type input "Platinum Care"
type input "Platinum Care I"
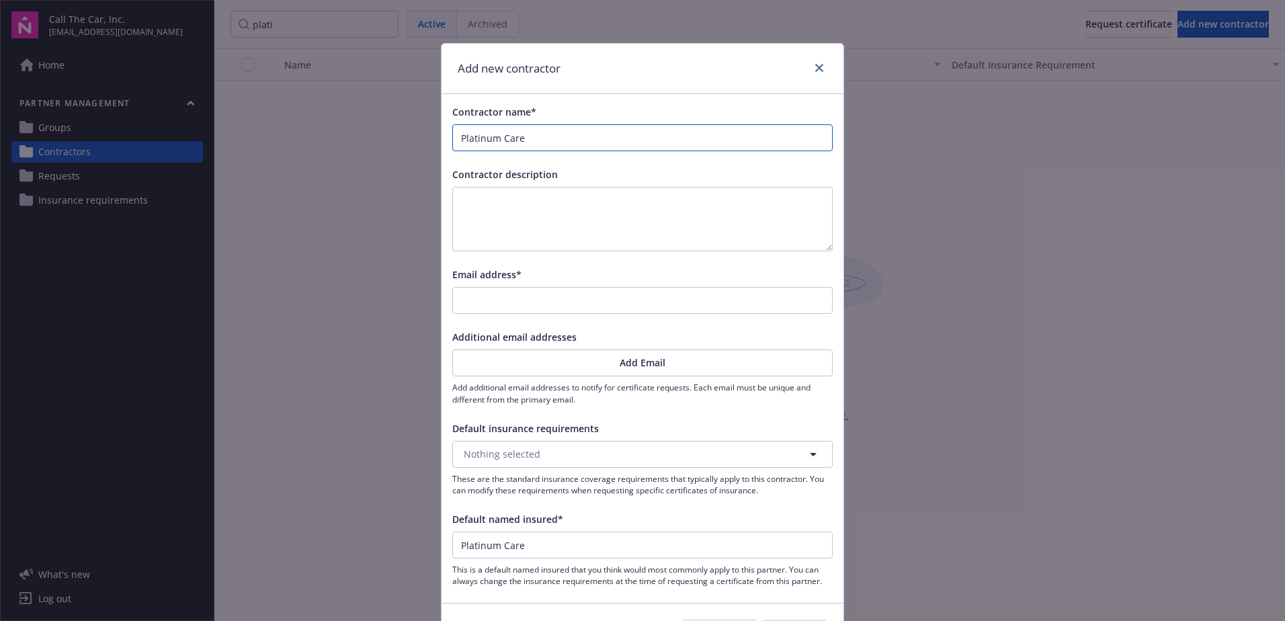
type input "Platinum Care I"
type input "Platinum Care In"
type input "Platinum Care Inv"
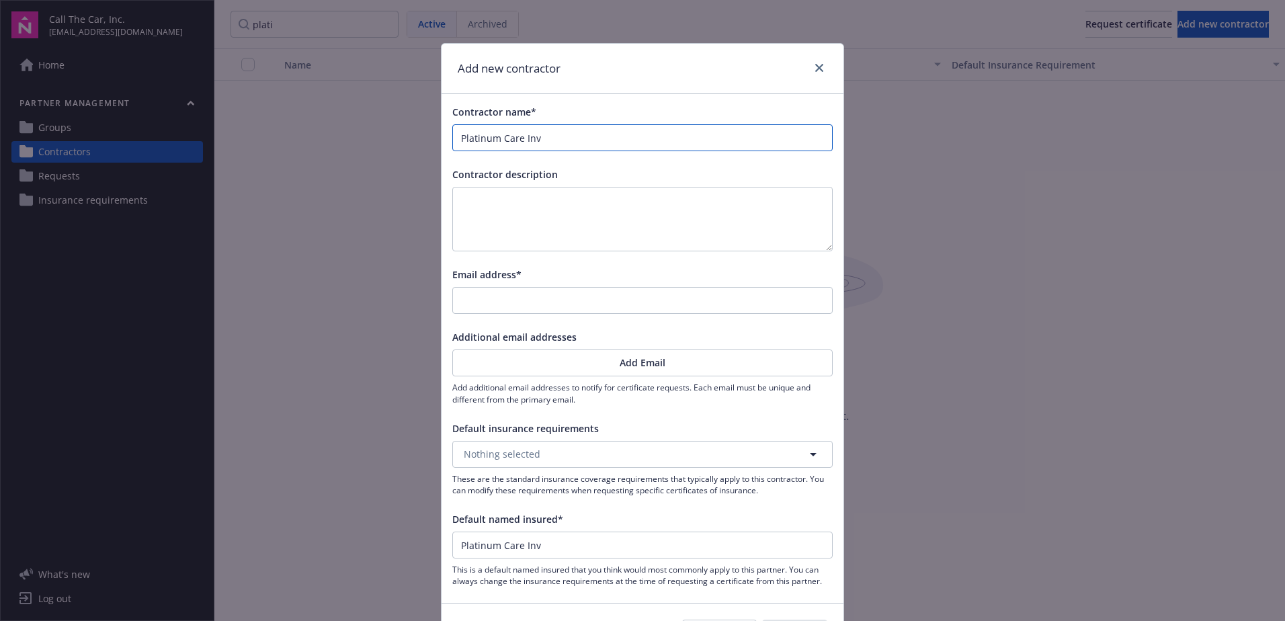
type input "Platinum Care Inve"
type input "Platinum Care Inven"
type input "Platinum Care Invens"
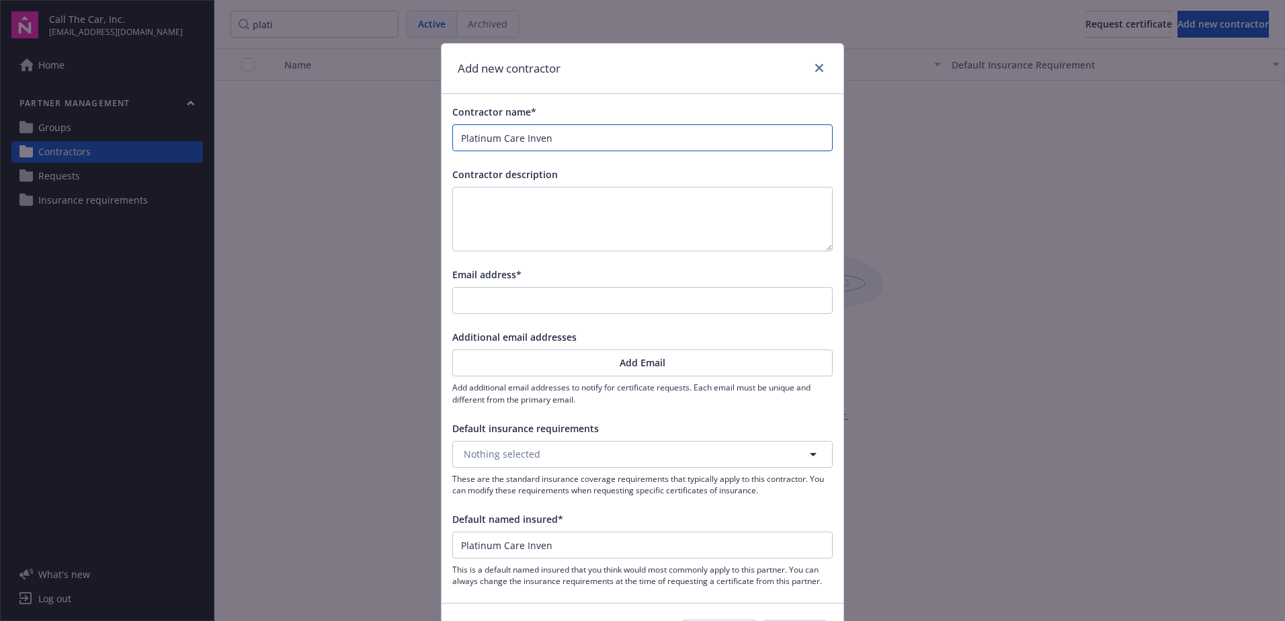
type input "Platinum Care Invens"
type input "Platinum Care Inven"
type input "Platinum Care Inve"
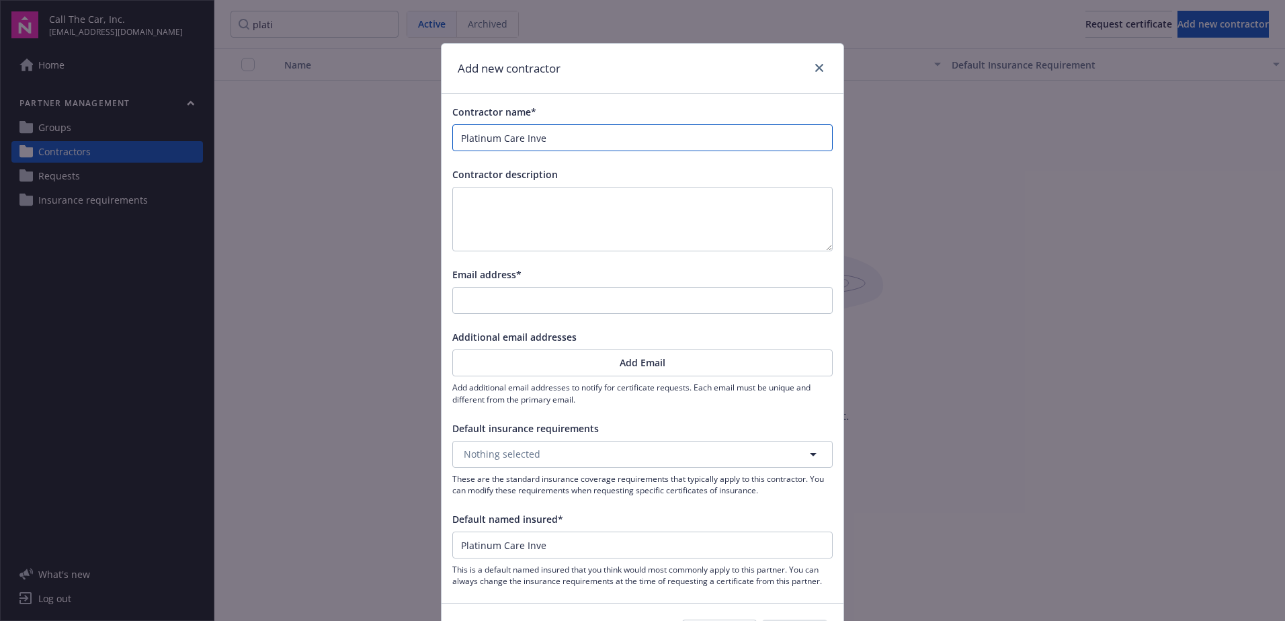
type input "Platinum Care Inves"
type input "Platinum Care Invest"
type input "Platinum Care Investm"
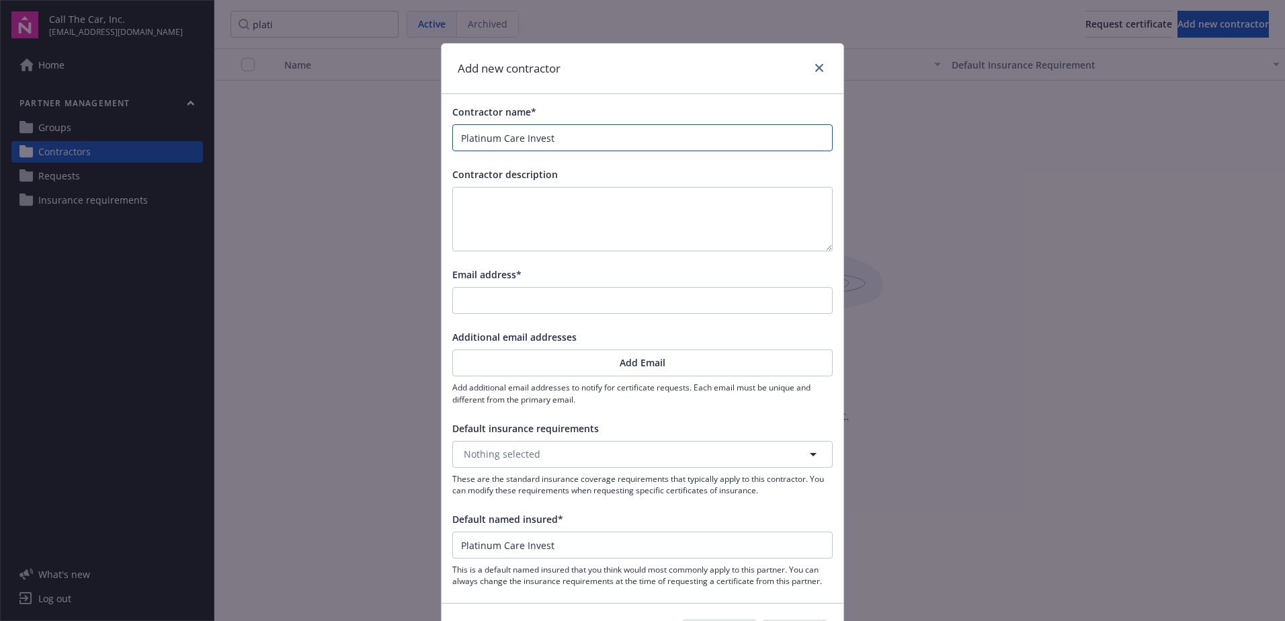
type input "Platinum Care Investm"
type input "Platinum Care Investme"
type input "Platinum Care Investmen"
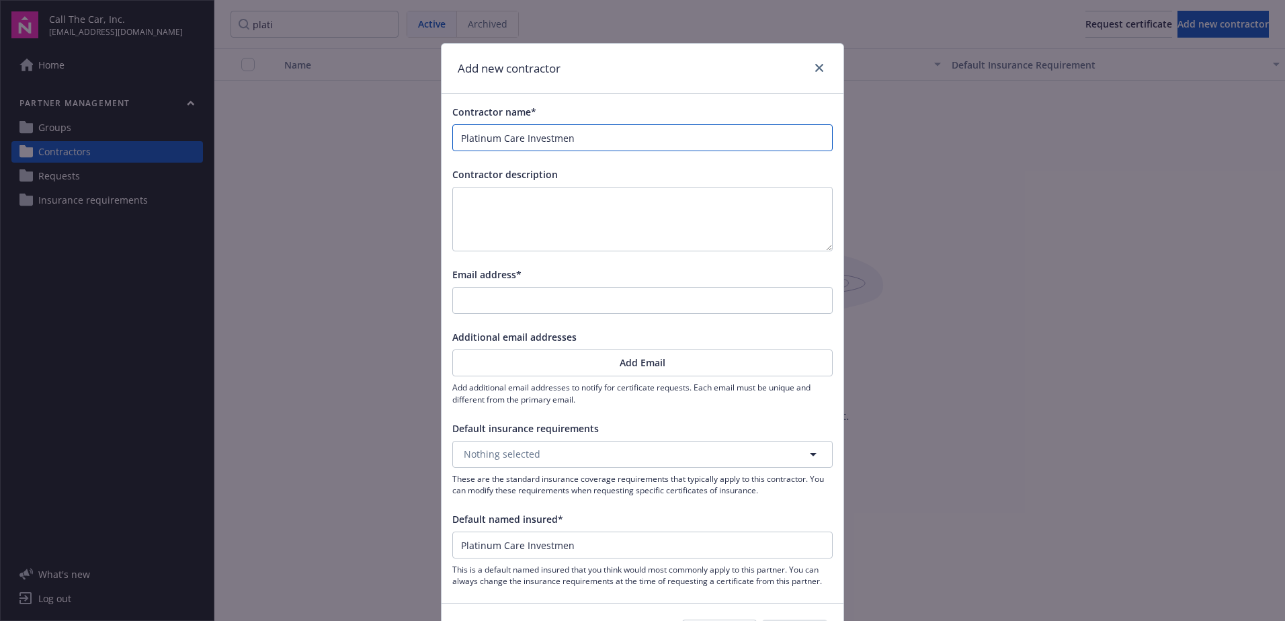
type input "Platinum Care Investment"
type input "Platinum Care Investments"
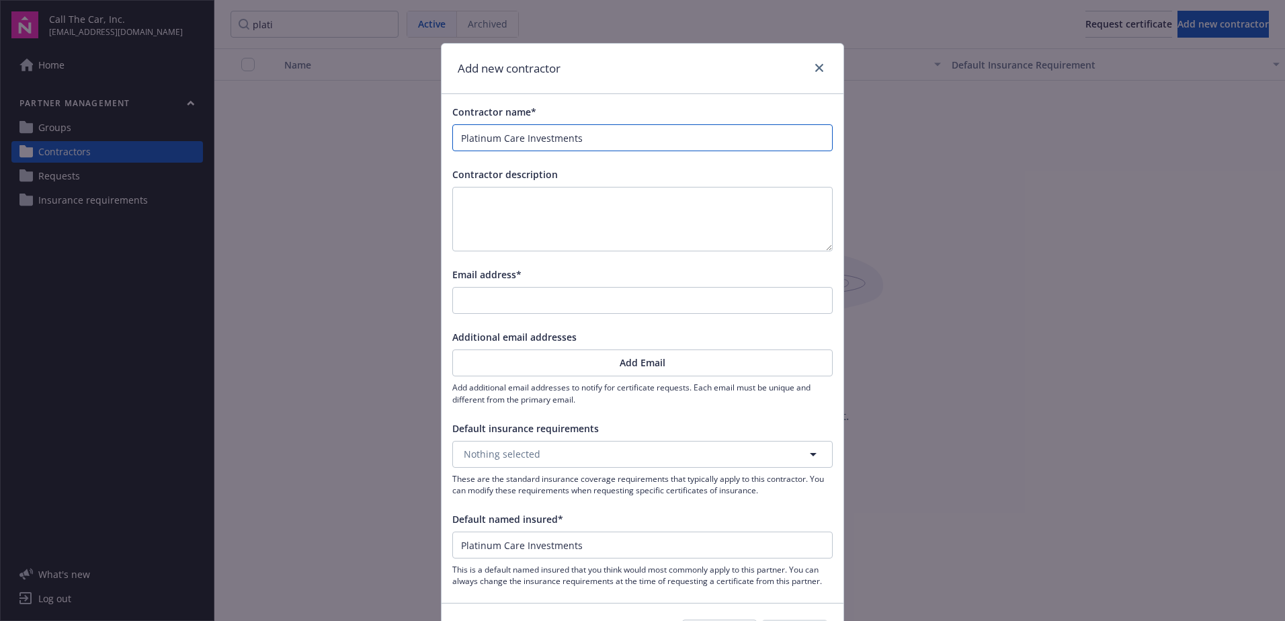
type input "Platinum Care Investments"
type input "Platinum Care Investments I"
type input "Platinum Care Investments In"
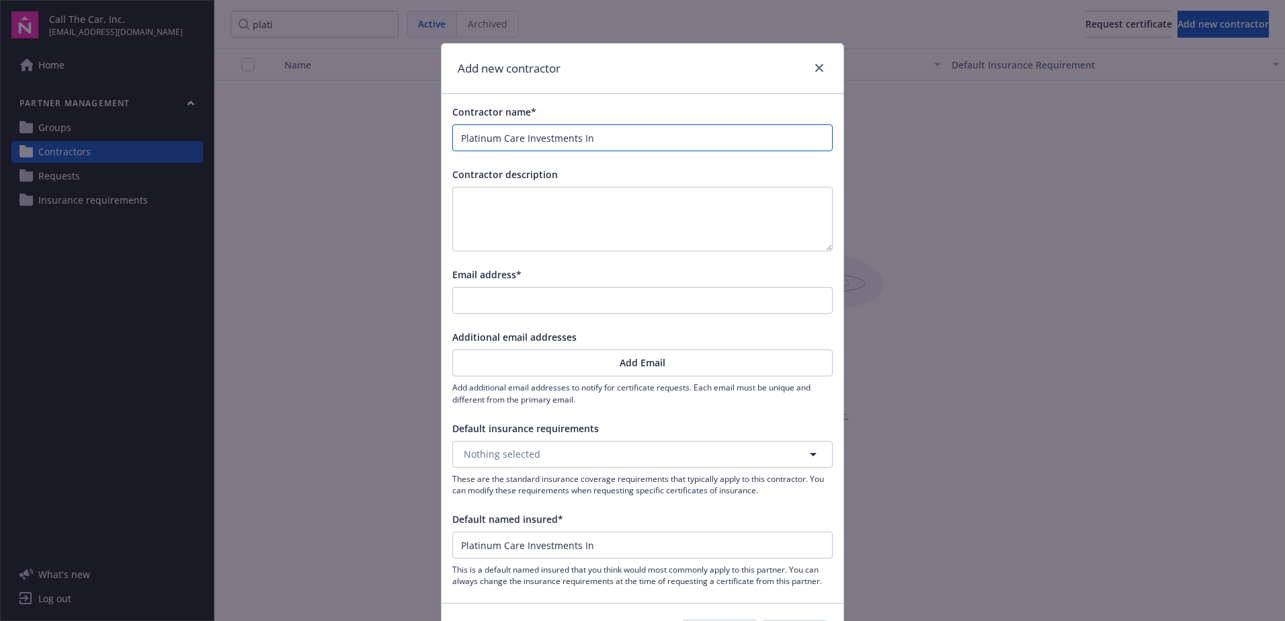
type input "Platinum Care Investments Inc"
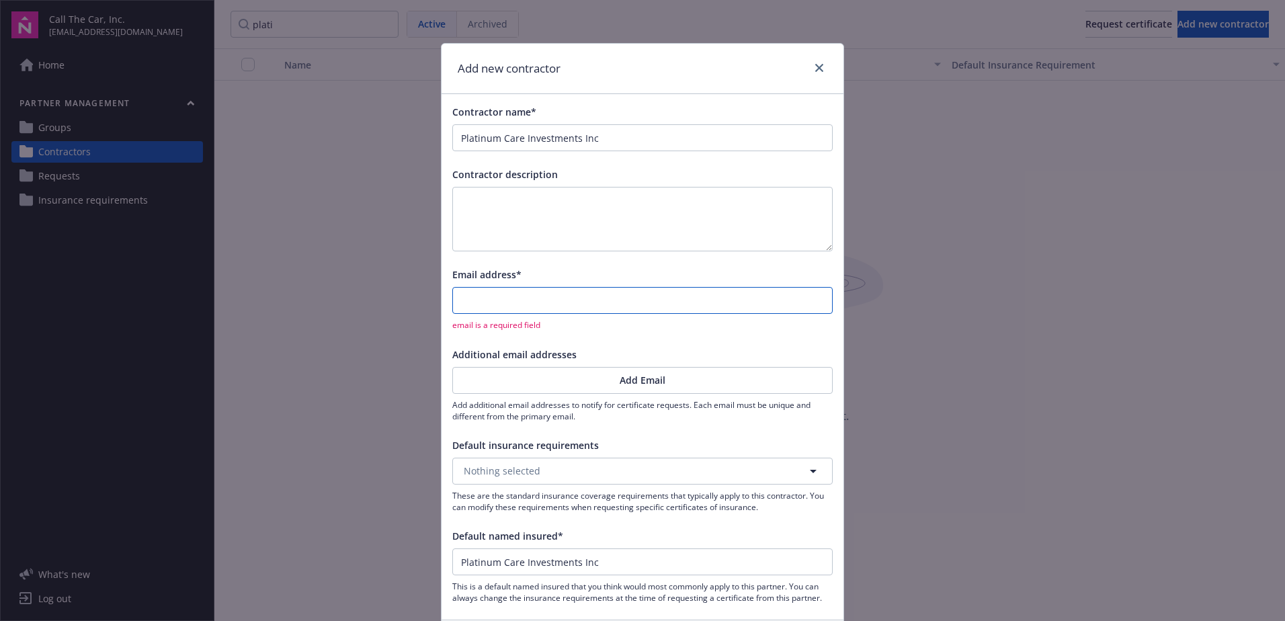
click at [470, 298] on input "Email address*" at bounding box center [642, 301] width 379 height 26
type input "[PERSON_NAME][EMAIL_ADDRESS][DOMAIN_NAME]"
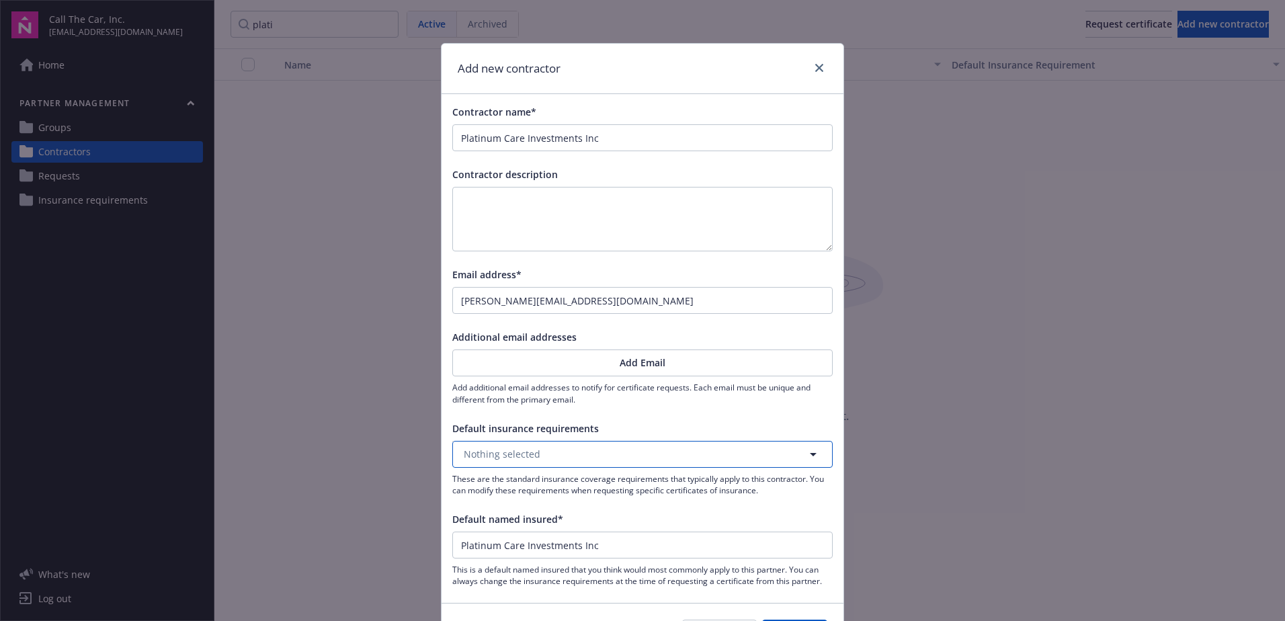
click at [528, 451] on span "Nothing selected" at bounding box center [502, 454] width 77 height 14
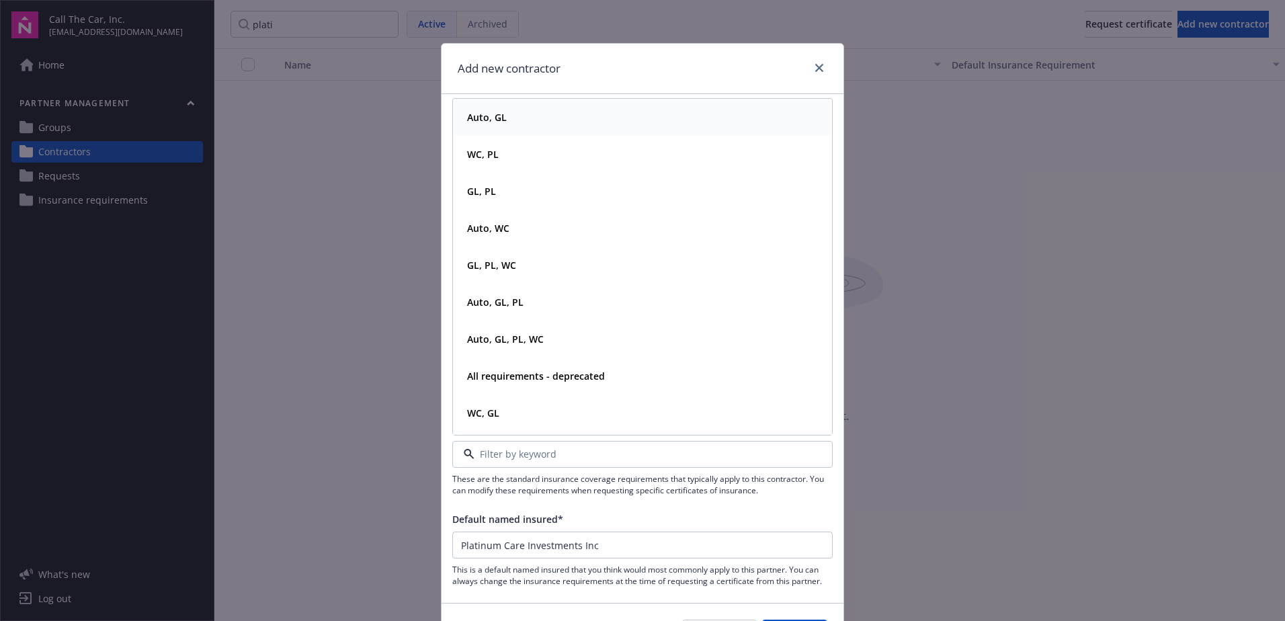
click at [489, 114] on strong "Auto, GL" at bounding box center [487, 117] width 40 height 13
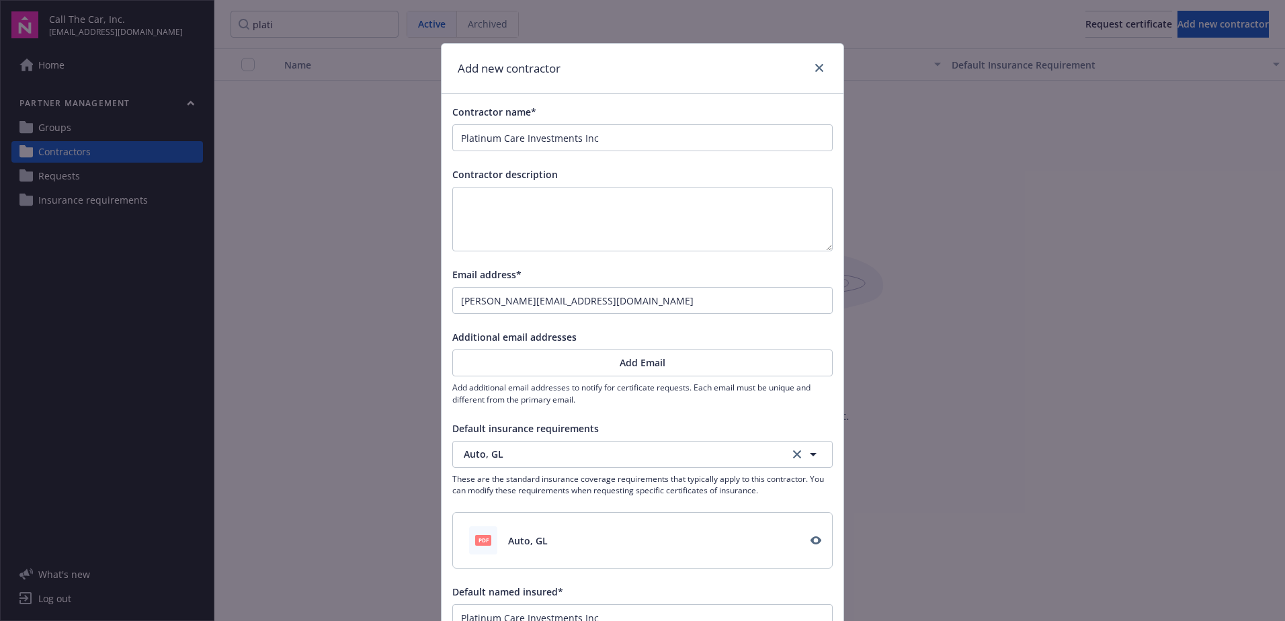
scroll to position [158, 0]
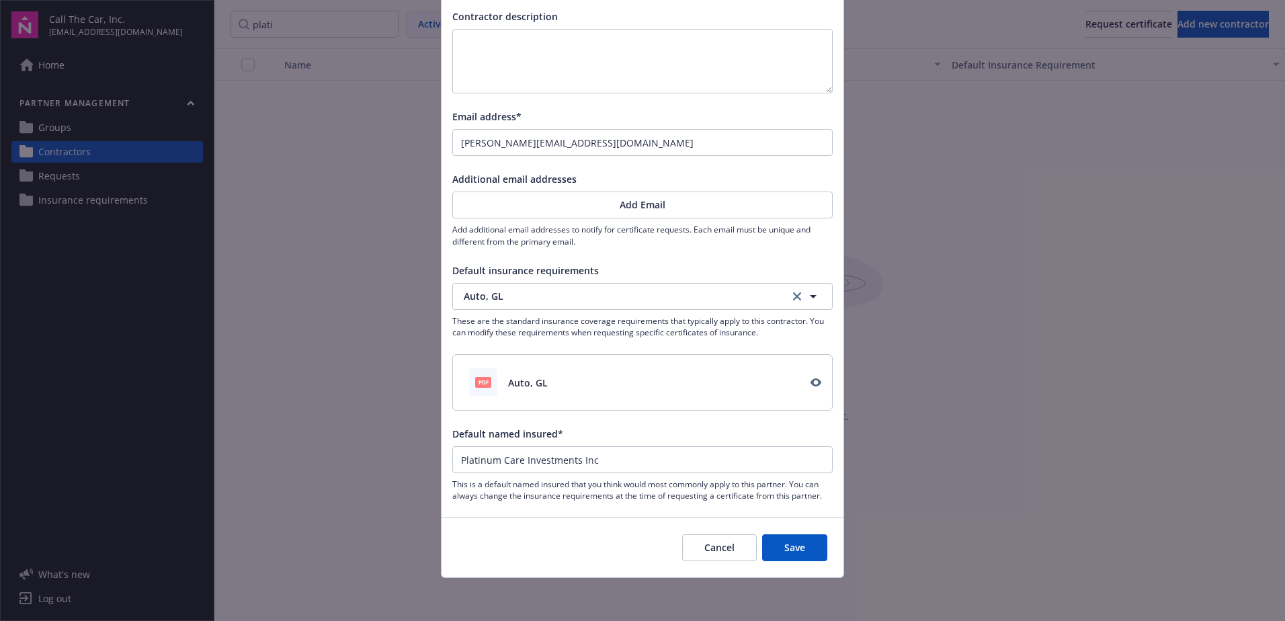
click at [781, 544] on button "Save" at bounding box center [794, 547] width 65 height 27
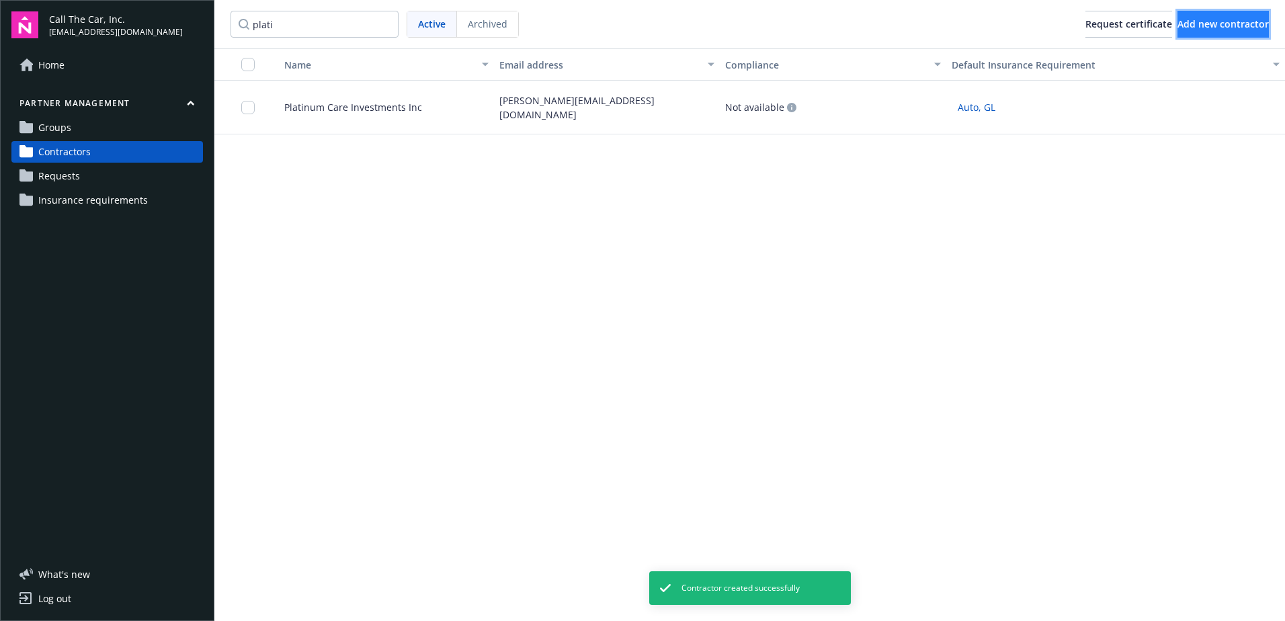
click at [1188, 19] on span "Add new contractor" at bounding box center [1222, 23] width 91 height 13
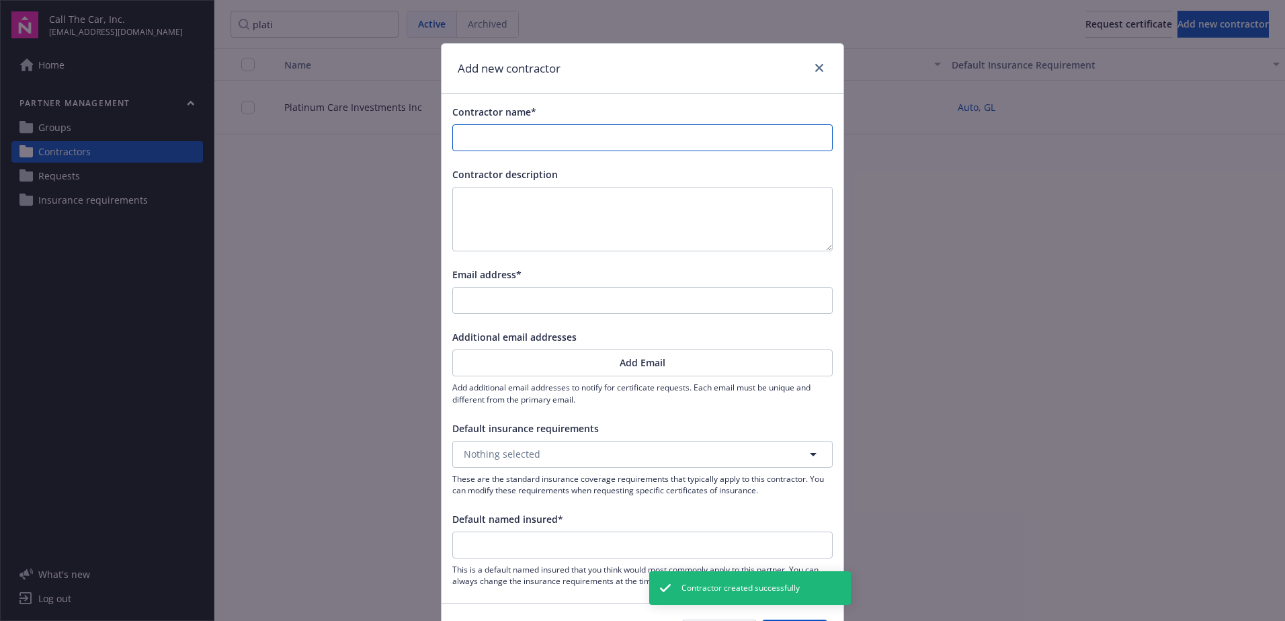
click at [503, 137] on input "Contractor name*" at bounding box center [642, 138] width 379 height 26
type input "P"
type input "Pl"
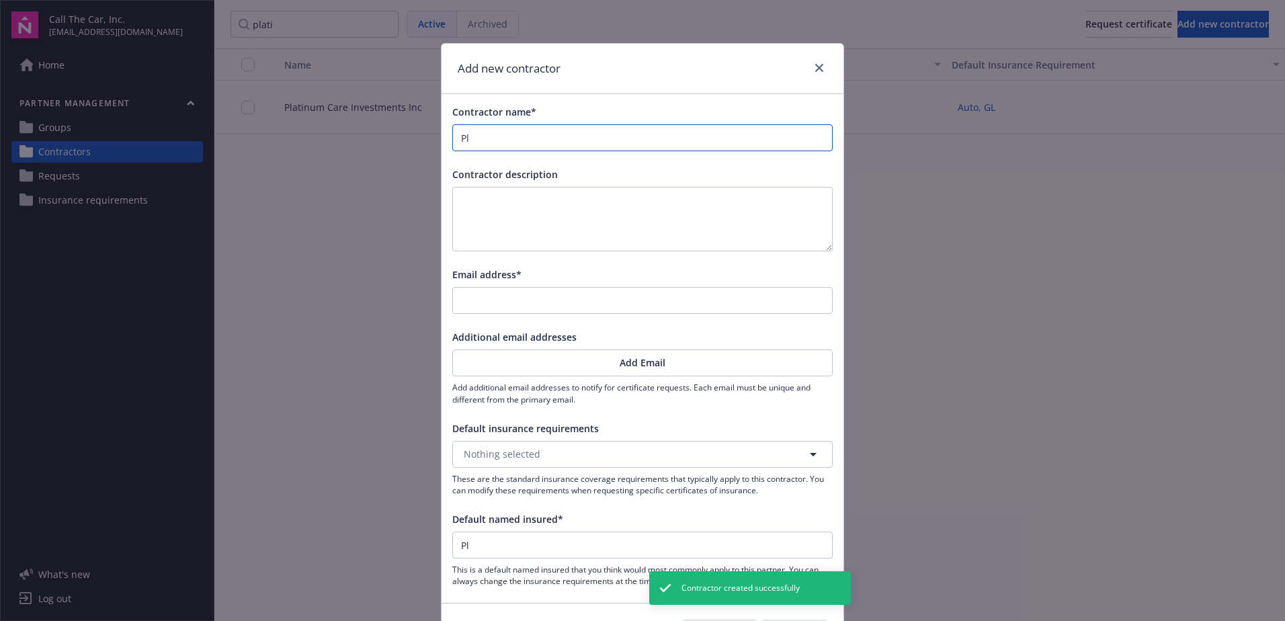
type input "Pla"
type input "Plat"
type input "Platinum Care Investments Inc"
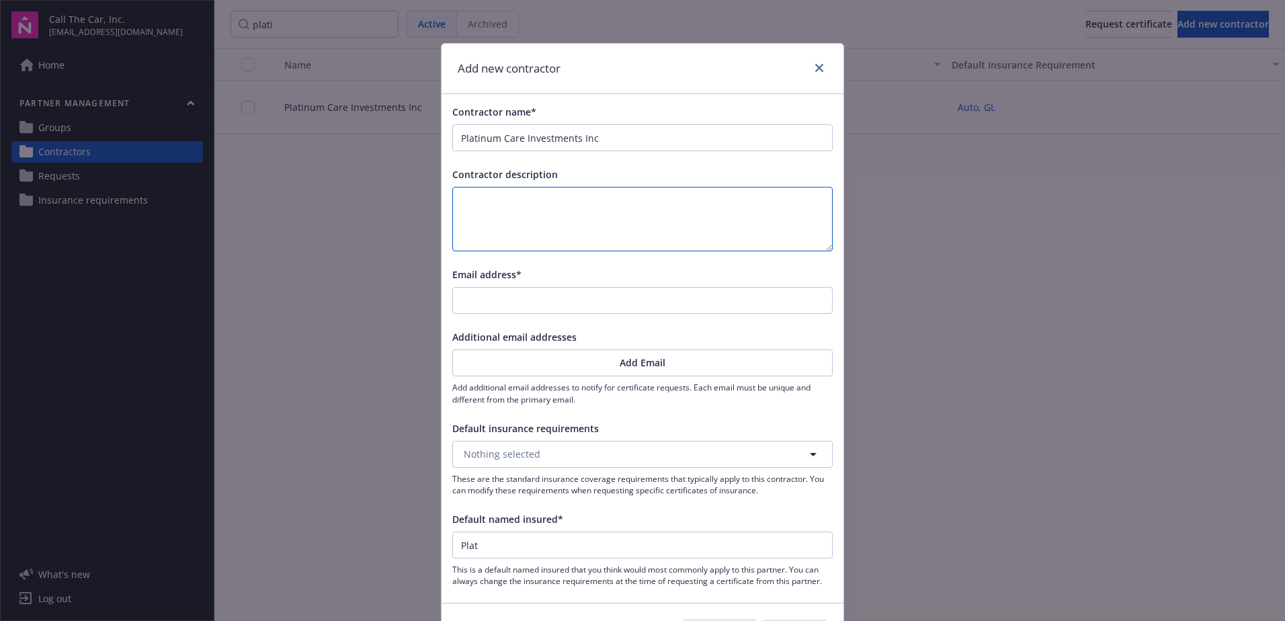
type input "Platinum Care Investments Inc"
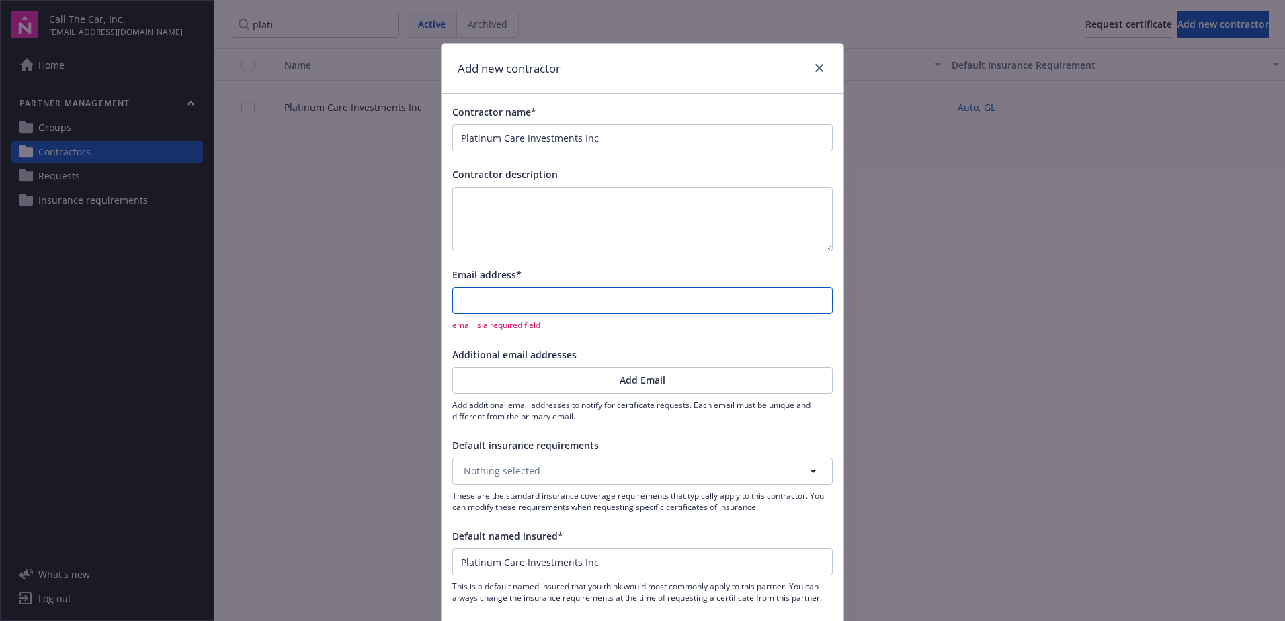
click at [485, 300] on input "Email address*" at bounding box center [642, 301] width 379 height 26
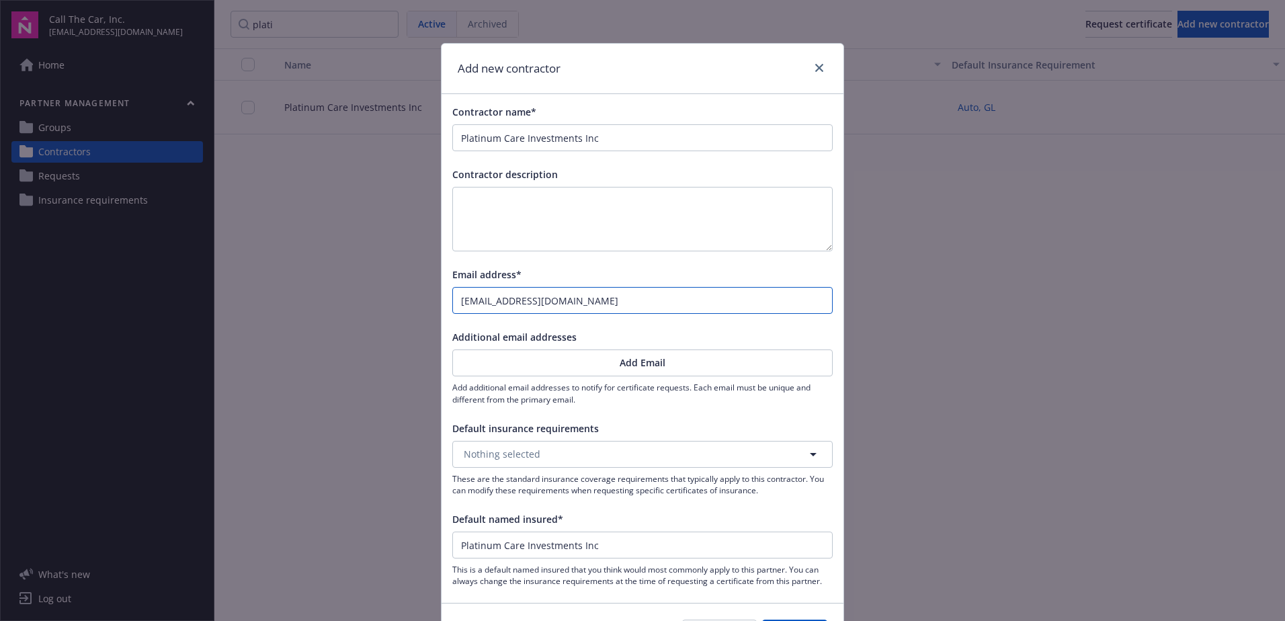
type input "[EMAIL_ADDRESS][DOMAIN_NAME]"
click at [584, 449] on button "Nothing selected" at bounding box center [642, 454] width 380 height 27
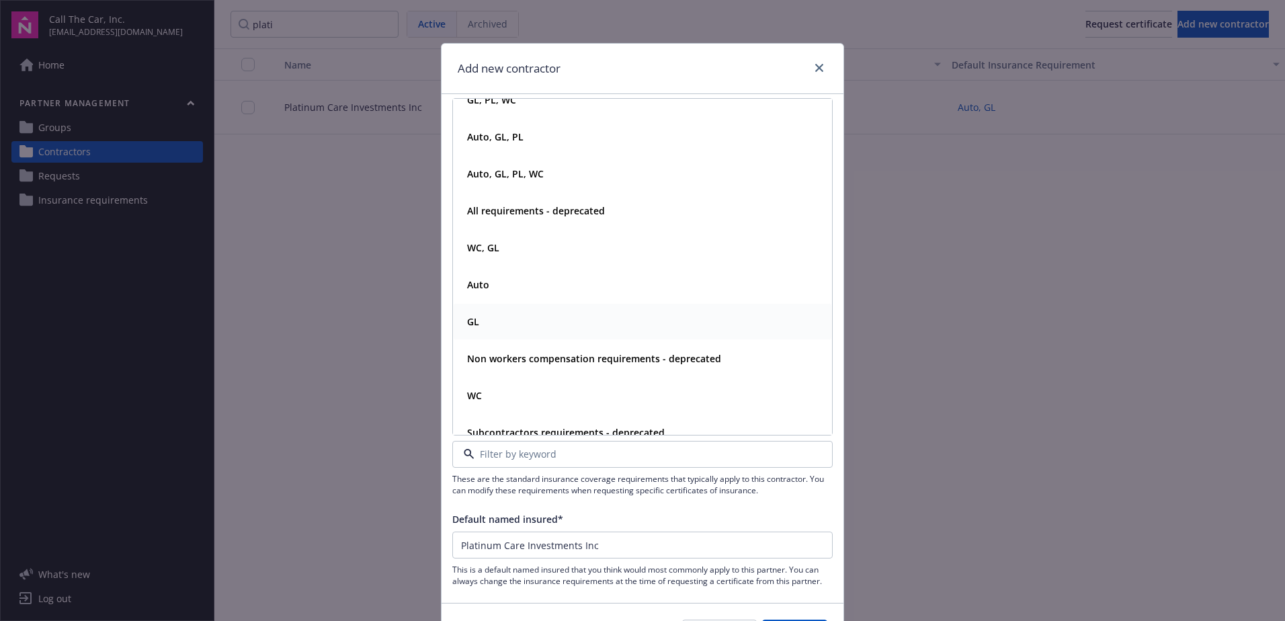
scroll to position [181, 0]
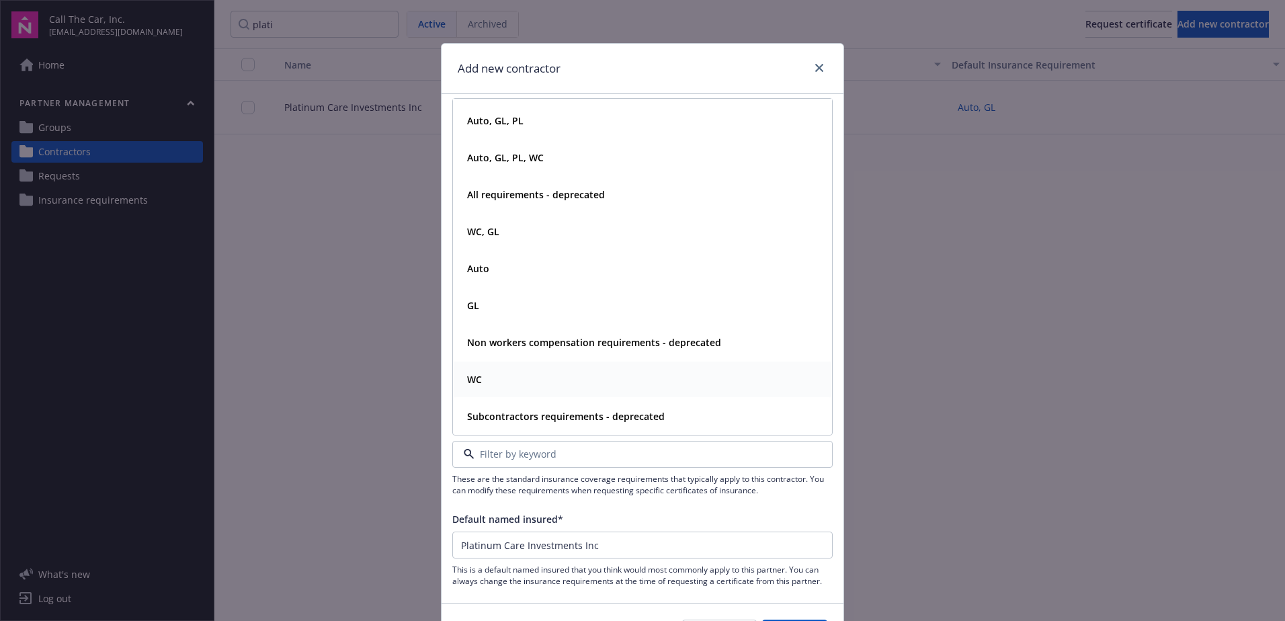
click at [481, 381] on div "WC" at bounding box center [642, 379] width 361 height 19
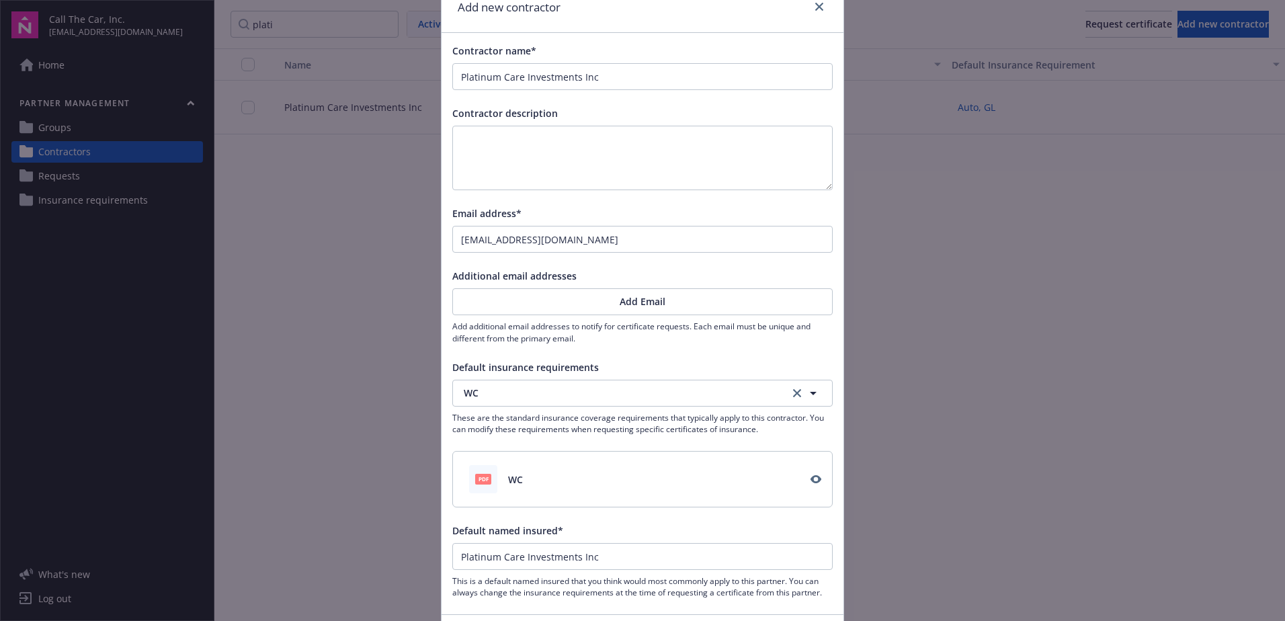
scroll to position [158, 0]
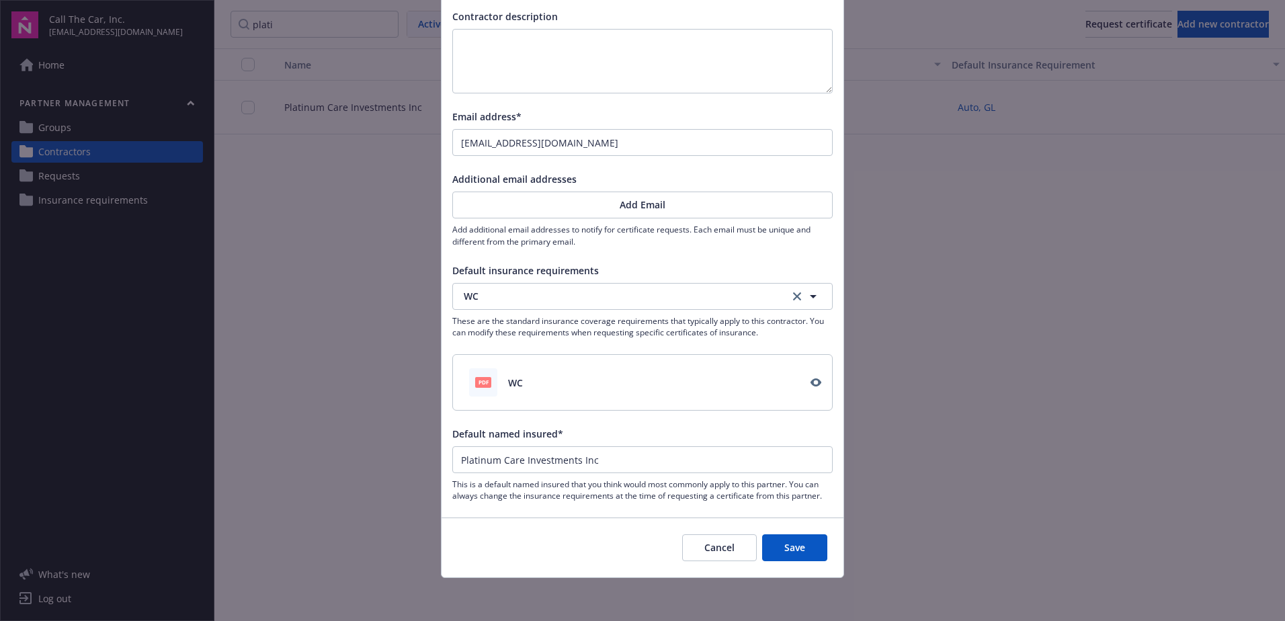
click at [787, 549] on button "Save" at bounding box center [794, 547] width 65 height 27
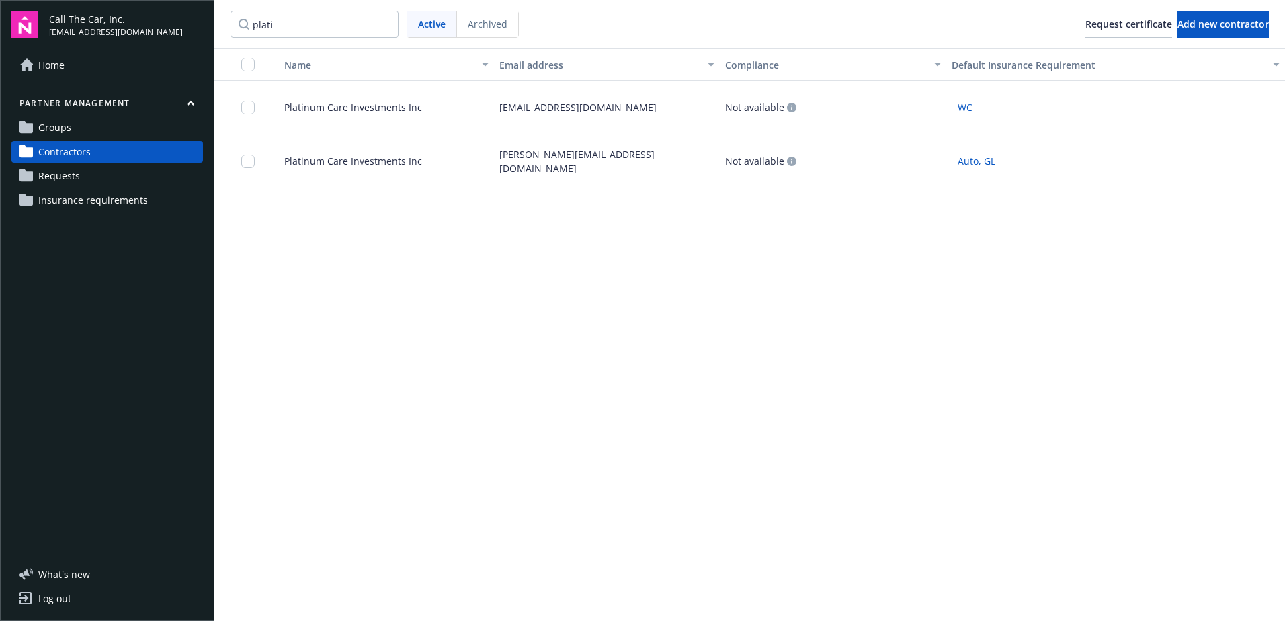
drag, startPoint x: 654, startPoint y: 111, endPoint x: 500, endPoint y: 116, distance: 154.0
click at [500, 116] on div "[EMAIL_ADDRESS][DOMAIN_NAME]" at bounding box center [607, 108] width 226 height 54
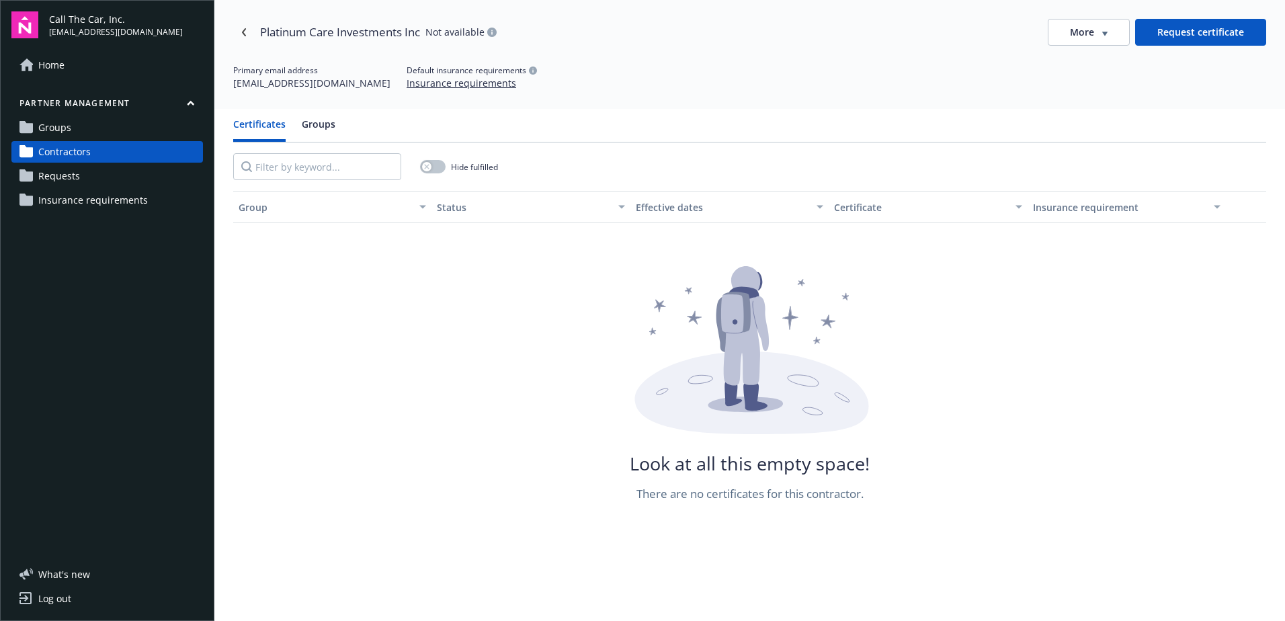
drag, startPoint x: 388, startPoint y: 88, endPoint x: 226, endPoint y: 95, distance: 162.8
click at [226, 95] on div "Platinum Care Investments Inc Not available More Request certificate Primary em…" at bounding box center [749, 54] width 1070 height 109
click at [243, 31] on icon "Navigate back" at bounding box center [244, 32] width 4 height 8
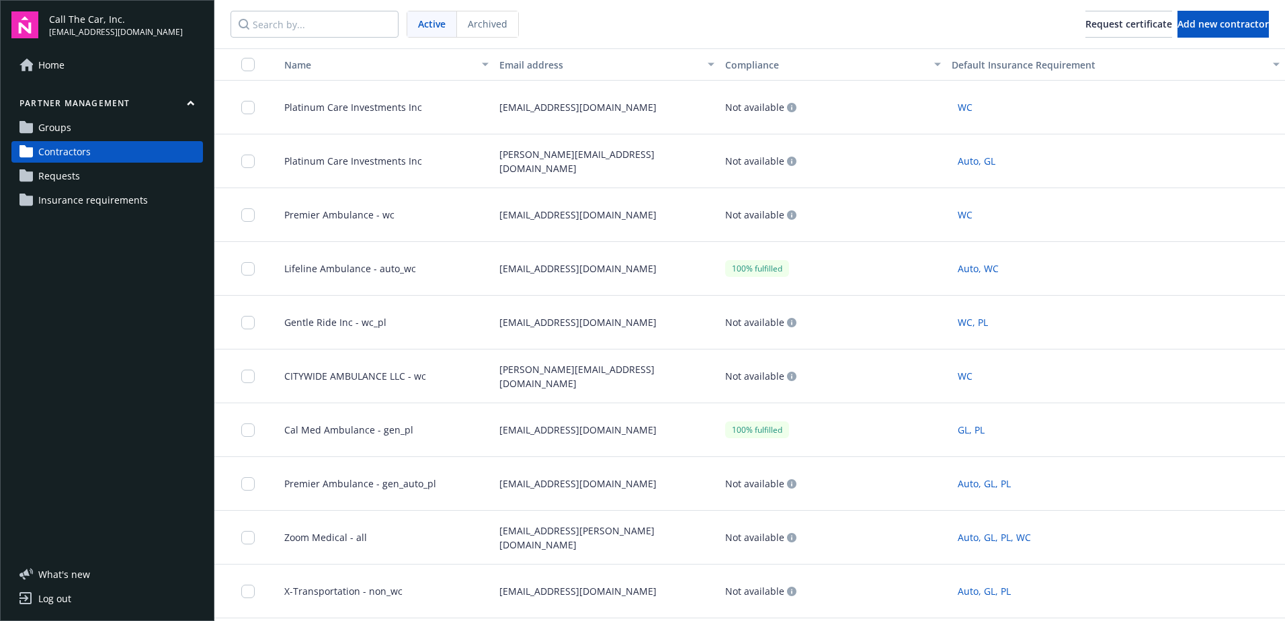
click at [349, 104] on span "Platinum Care Investments Inc" at bounding box center [347, 107] width 148 height 14
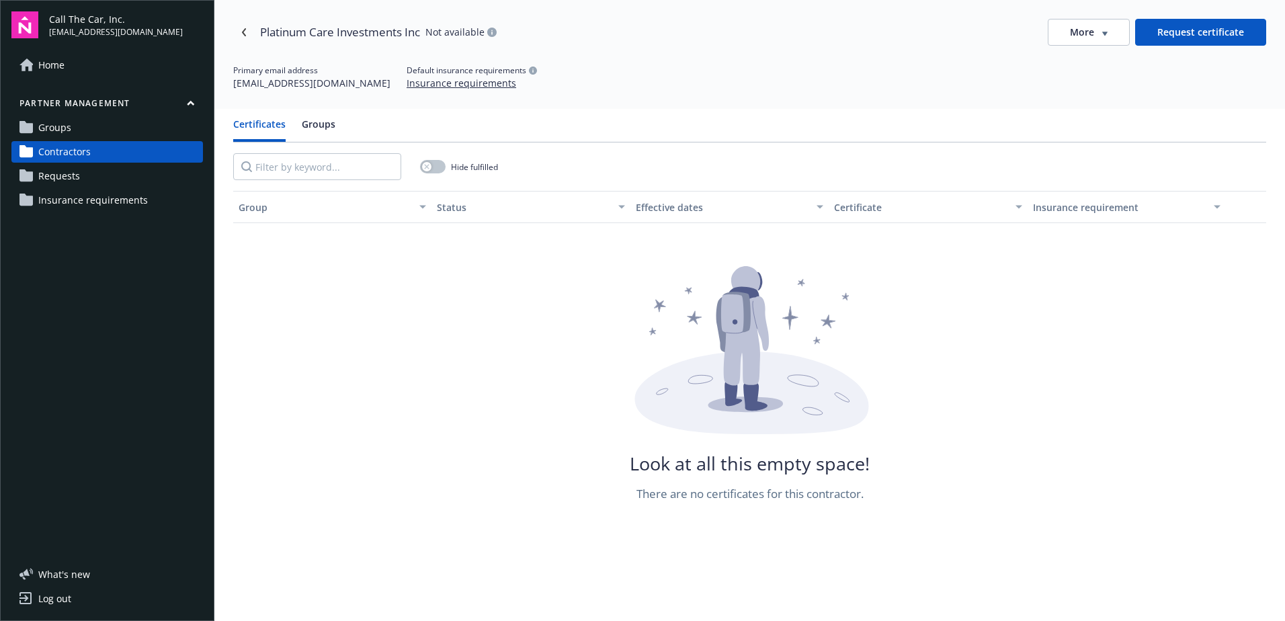
drag, startPoint x: 388, startPoint y: 87, endPoint x: 232, endPoint y: 94, distance: 155.4
click at [232, 94] on div "Platinum Care Investments Inc Not available More Request certificate Primary em…" at bounding box center [749, 54] width 1070 height 109
copy div "[EMAIL_ADDRESS][DOMAIN_NAME]"
click at [387, 84] on div "Primary email address [EMAIL_ADDRESS][DOMAIN_NAME] Default insurance requiremen…" at bounding box center [749, 78] width 1033 height 26
drag, startPoint x: 390, startPoint y: 85, endPoint x: 226, endPoint y: 87, distance: 164.0
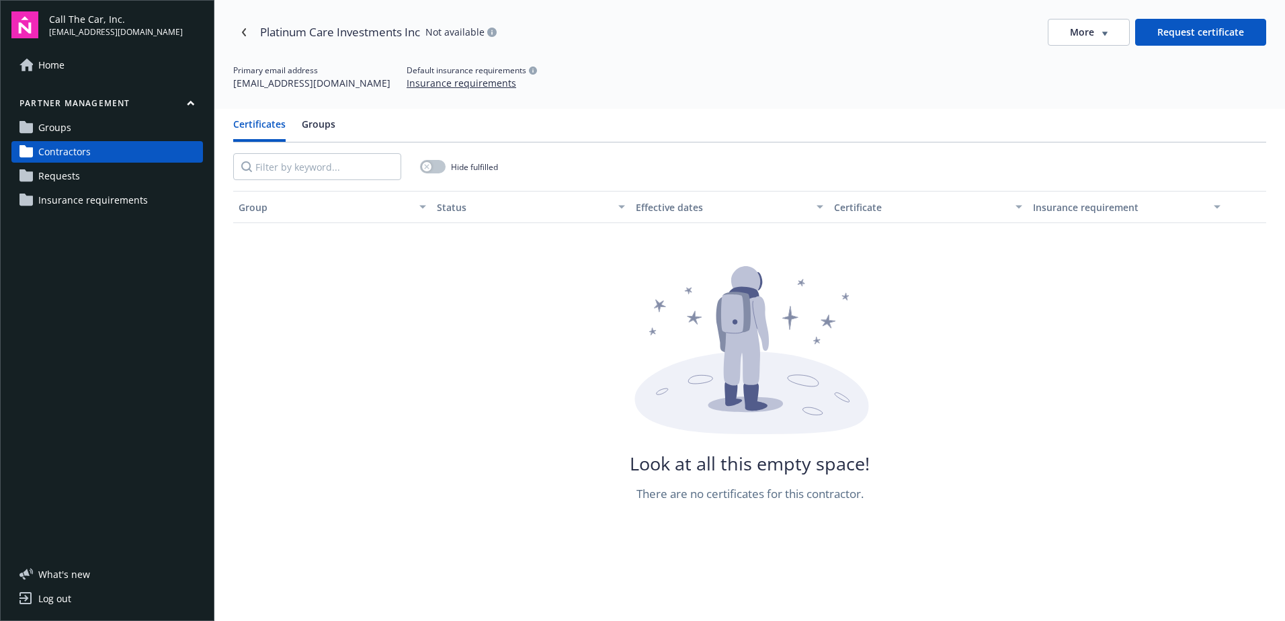
click at [226, 87] on div "Platinum Care Investments Inc Not available More Request certificate Primary em…" at bounding box center [749, 54] width 1070 height 109
copy div "[EMAIL_ADDRESS][DOMAIN_NAME]"
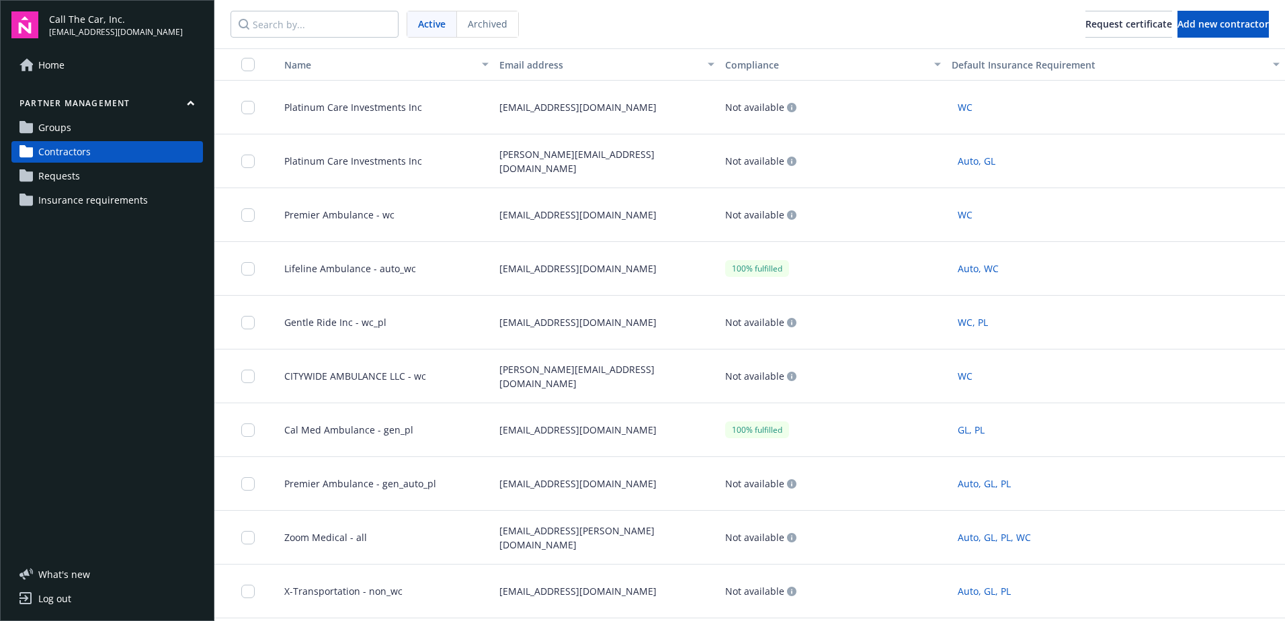
click at [365, 159] on span "Platinum Care Investments Inc" at bounding box center [347, 161] width 148 height 14
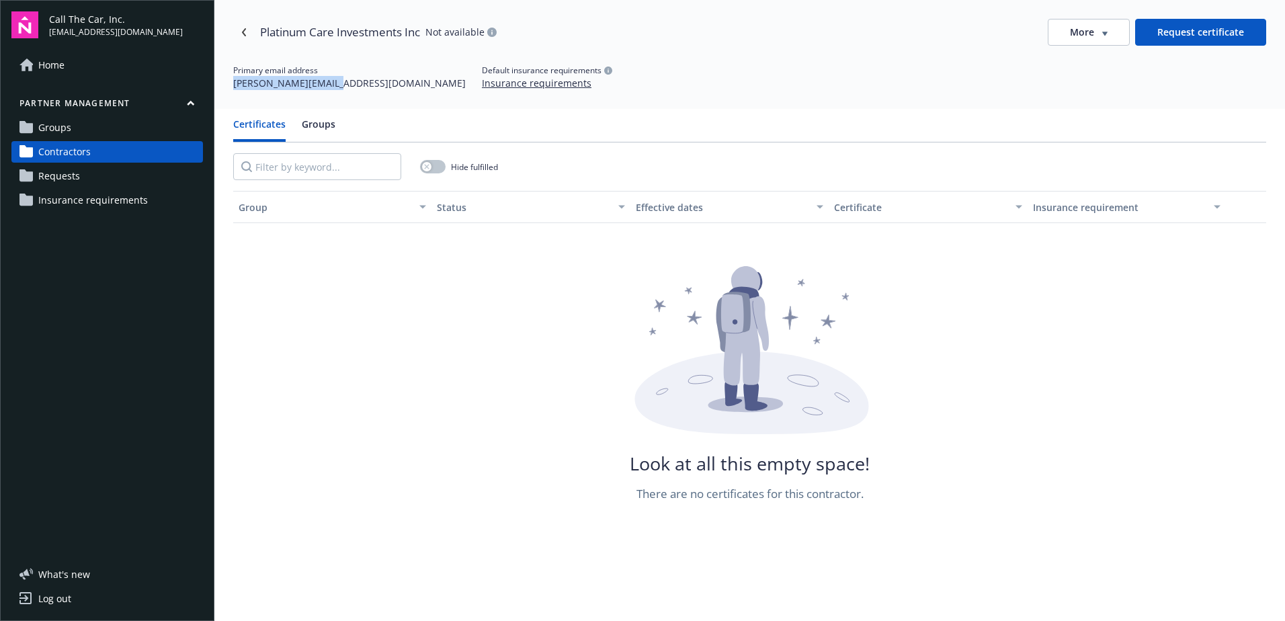
drag, startPoint x: 325, startPoint y: 85, endPoint x: 232, endPoint y: 86, distance: 92.7
click at [232, 86] on div "Platinum Care Investments Inc Not available More Request certificate Primary em…" at bounding box center [749, 54] width 1070 height 109
